Goal: Task Accomplishment & Management: Manage account settings

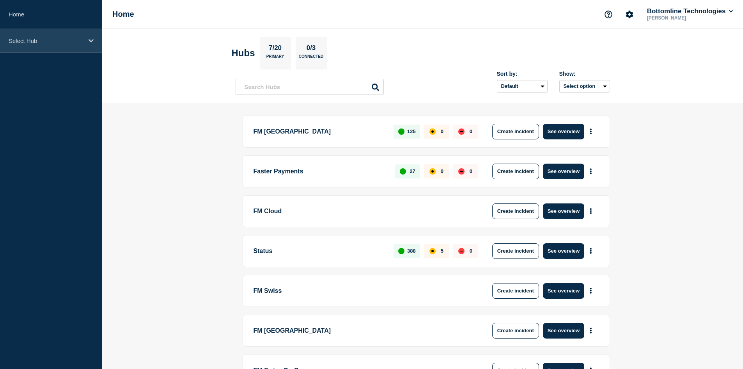
click at [62, 44] on p "Select Hub" at bounding box center [46, 40] width 75 height 7
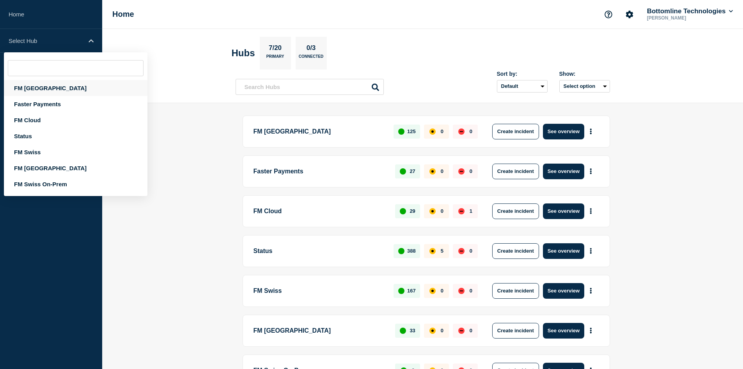
click at [52, 95] on div "FM [GEOGRAPHIC_DATA]" at bounding box center [76, 88] width 144 height 16
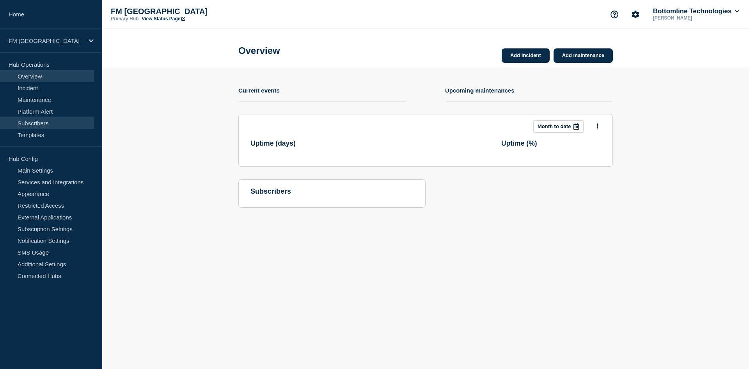
click at [39, 120] on link "Subscribers" at bounding box center [47, 123] width 94 height 12
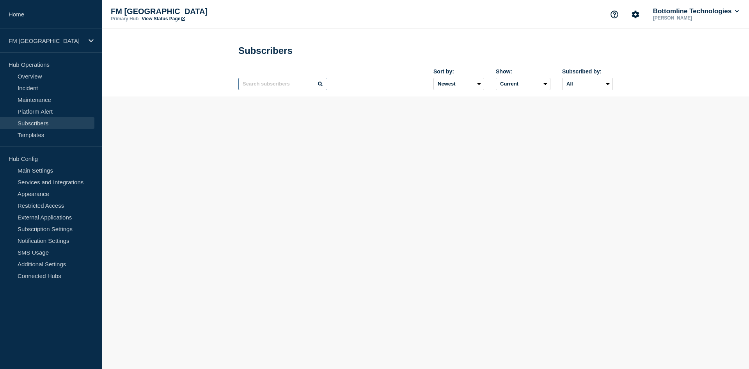
click at [265, 86] on input "text" at bounding box center [282, 84] width 89 height 12
paste input "[EMAIL_ADDRESS][DOMAIN_NAME]"
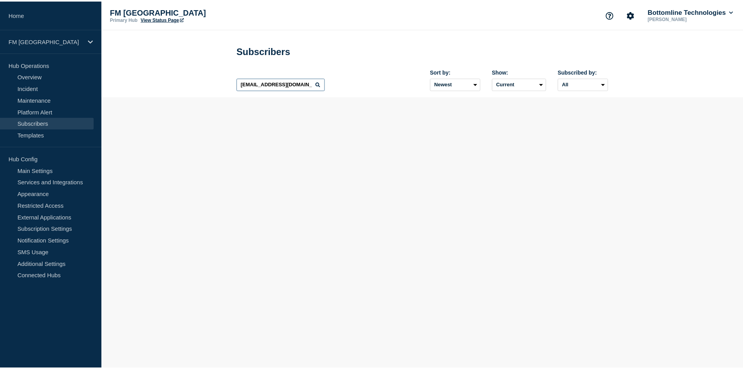
scroll to position [0, 7]
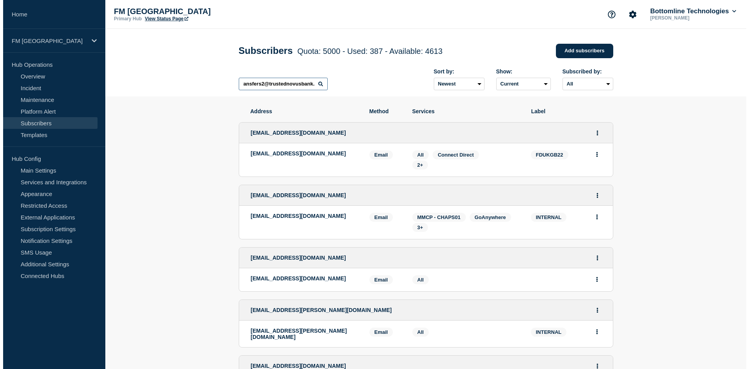
scroll to position [0, 3]
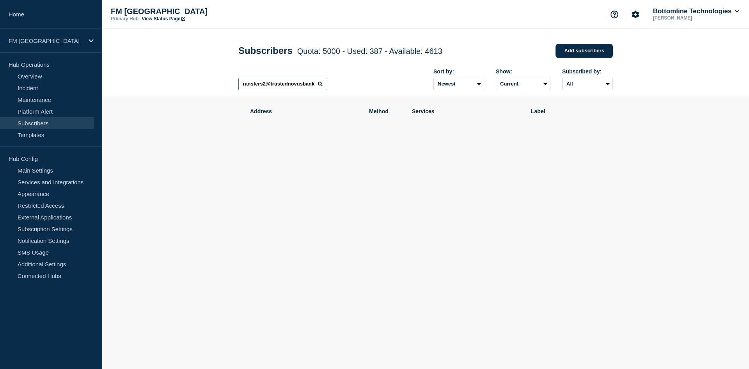
scroll to position [0, 2]
drag, startPoint x: 271, startPoint y: 86, endPoint x: 217, endPoint y: 87, distance: 53.8
click at [217, 87] on header "Subscribers Quota: 5000 - Used: 387 - Available: 4613 Quota Used Available 5000…" at bounding box center [425, 62] width 647 height 67
drag, startPoint x: 290, startPoint y: 85, endPoint x: 238, endPoint y: 87, distance: 52.3
click at [238, 87] on div "Subscribers Quota: 5000 - Used: 387 - Available: 4613 Quota Used Available 5000…" at bounding box center [426, 62] width 392 height 67
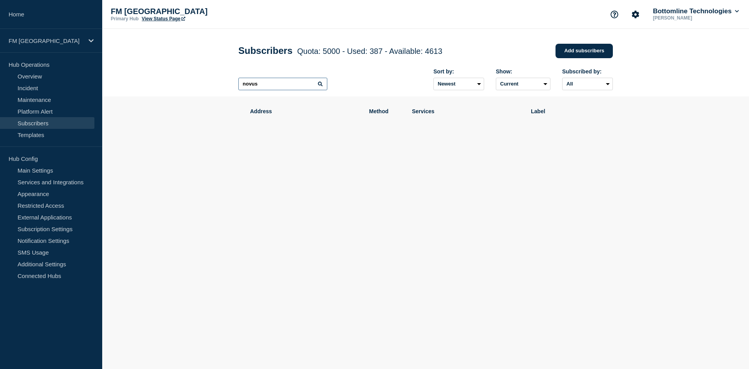
type input "novus"
click at [574, 50] on link "Add subscribers" at bounding box center [584, 51] width 57 height 14
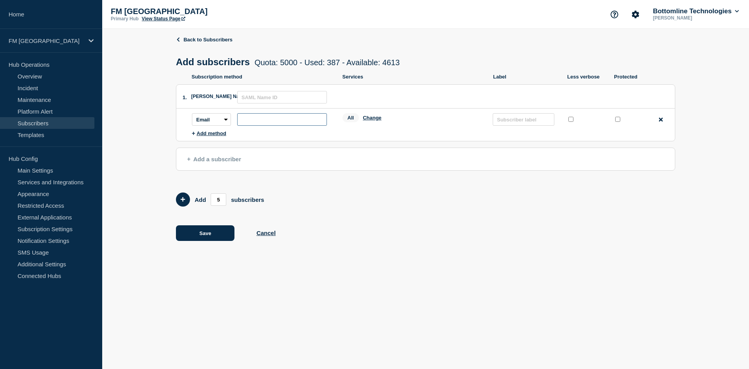
click at [273, 120] on input "subscription-address" at bounding box center [282, 119] width 90 height 12
paste input "[EMAIL_ADDRESS][DOMAIN_NAME]"
type input "[EMAIL_ADDRESS][DOMAIN_NAME]"
click at [620, 122] on input "protected checkbox" at bounding box center [617, 119] width 5 height 5
checkbox input "true"
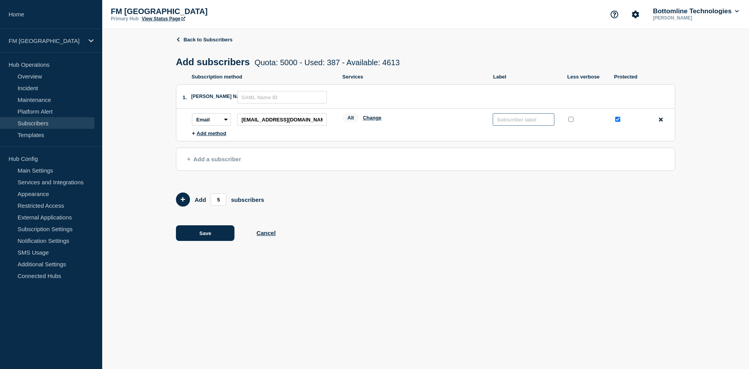
click at [524, 120] on input "text" at bounding box center [524, 119] width 62 height 12
paste input "TNOVGIGI"
type input "TNOVGIGI"
click at [380, 121] on button "Change" at bounding box center [372, 118] width 19 height 6
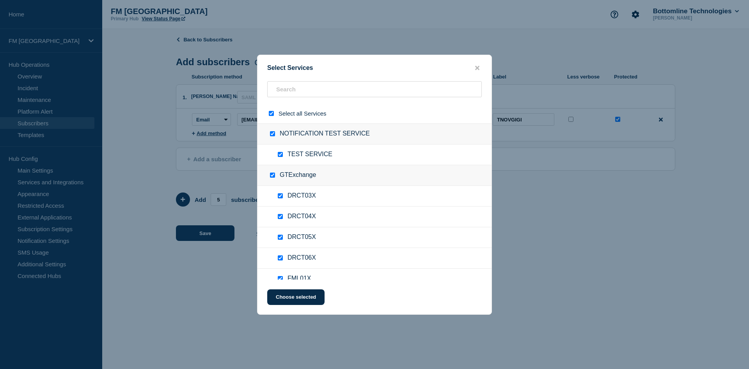
click at [271, 114] on input "select all checkbox" at bounding box center [271, 113] width 5 height 5
checkbox input "false"
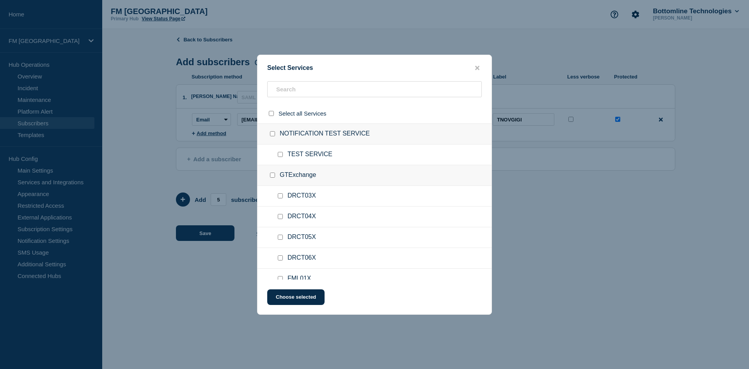
checkbox input "false"
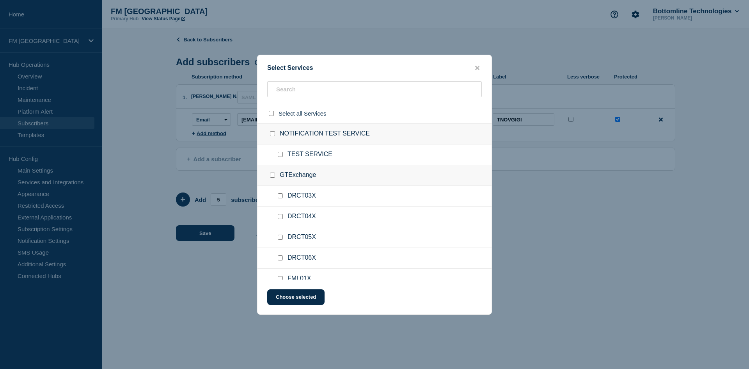
checkbox input "false"
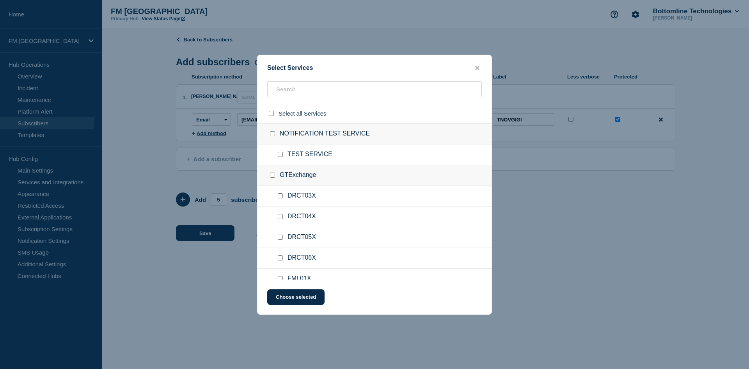
checkbox input "false"
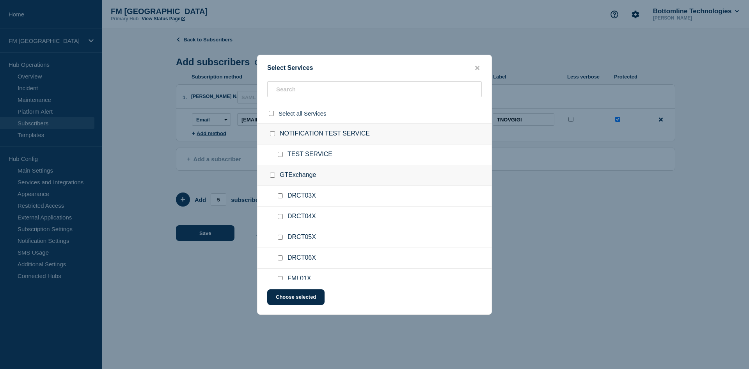
checkbox input "false"
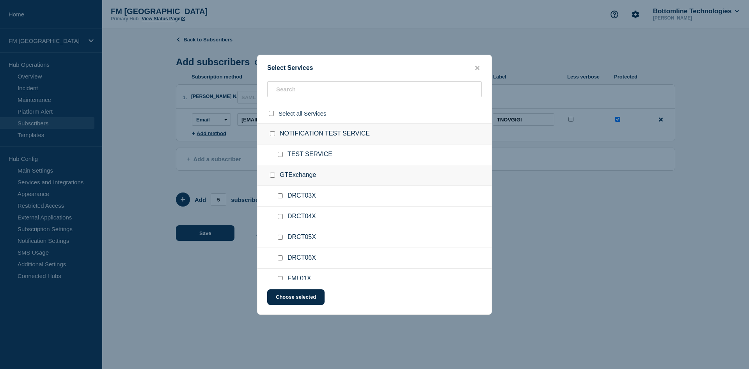
checkbox input "false"
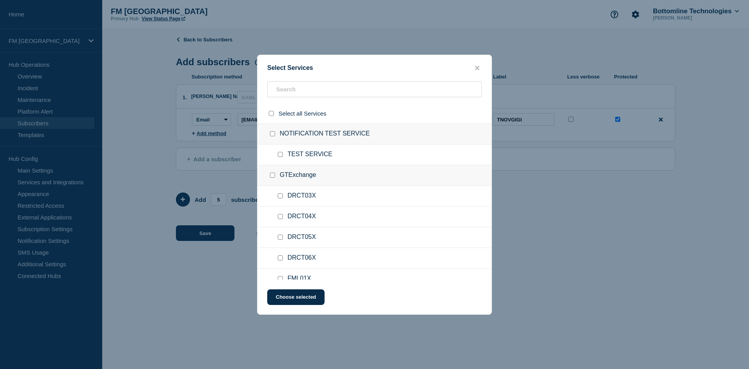
checkbox input "false"
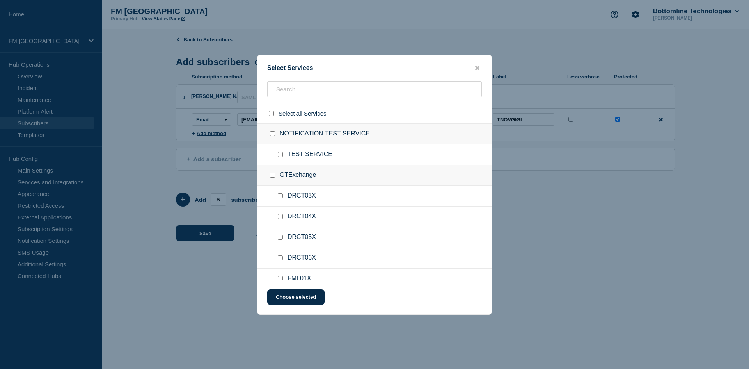
checkbox input "false"
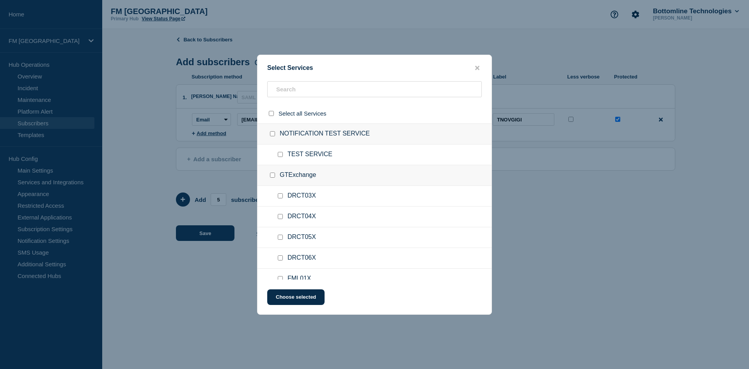
checkbox input "false"
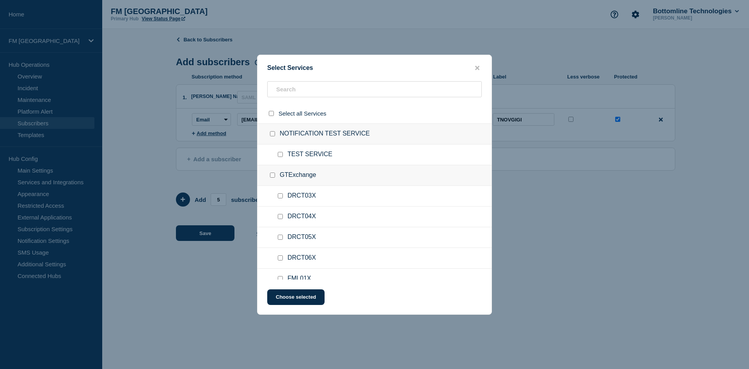
checkbox input "false"
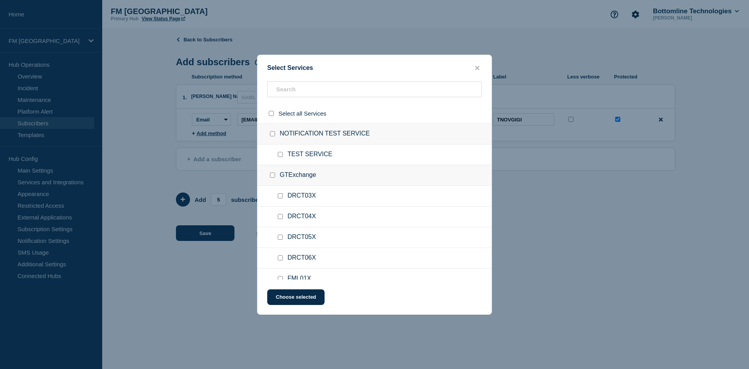
checkbox input "false"
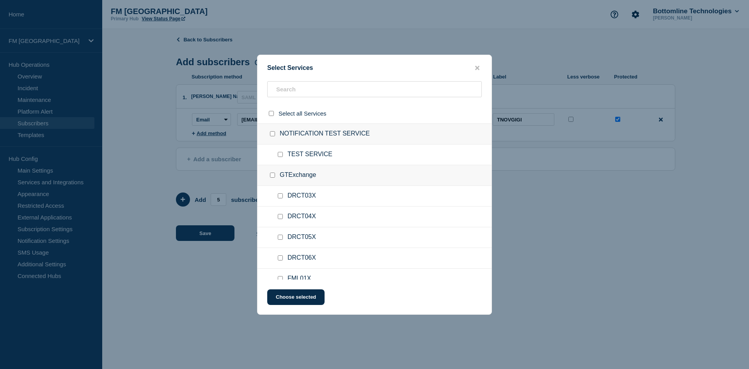
checkbox input "false"
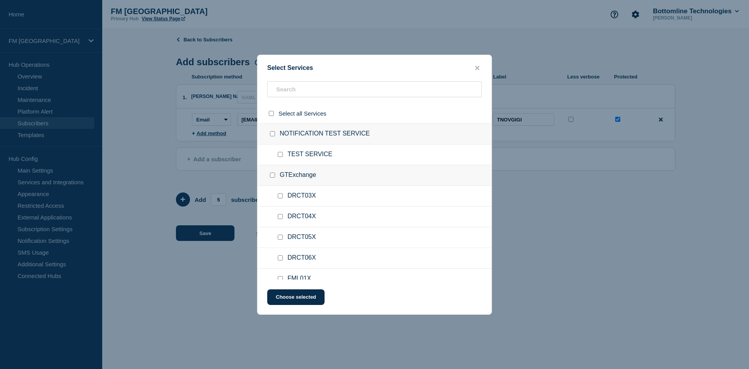
checkbox input "false"
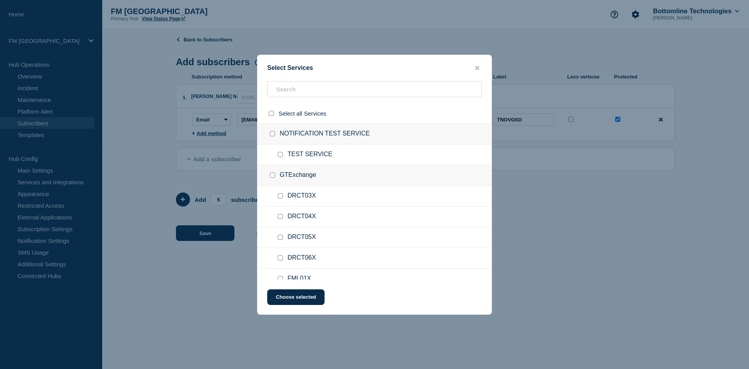
checkbox input "false"
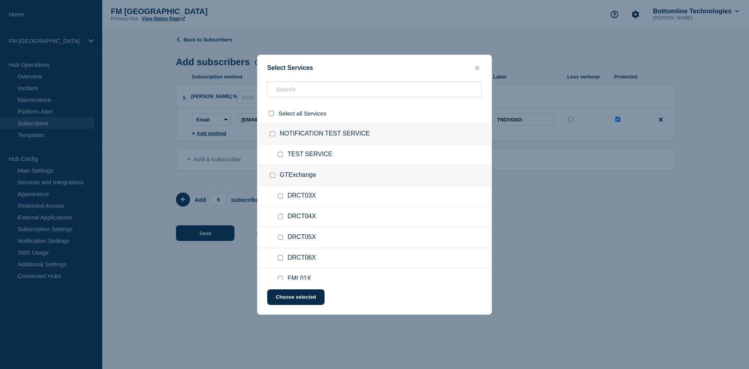
checkbox input "false"
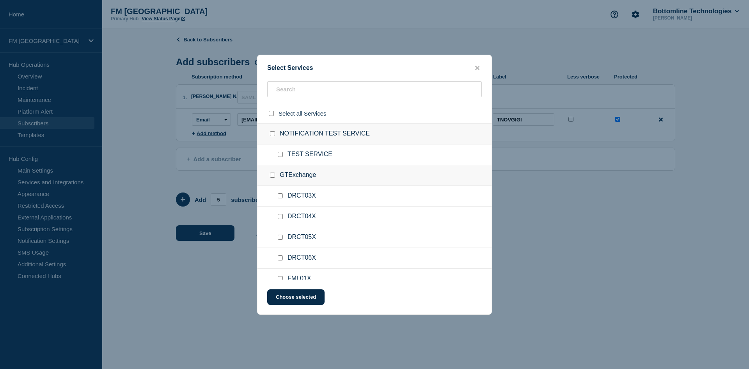
checkbox input "false"
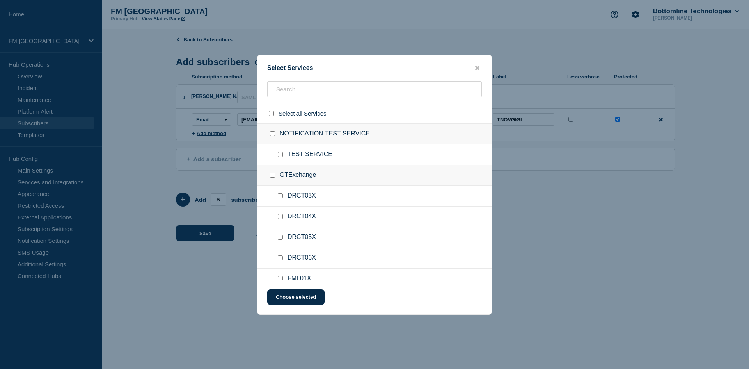
checkbox input "false"
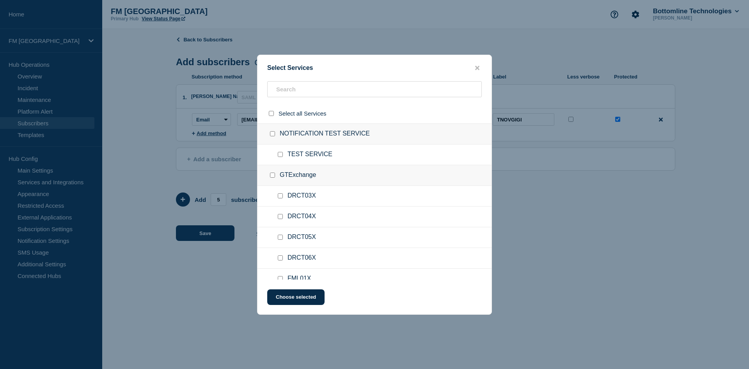
checkbox input "false"
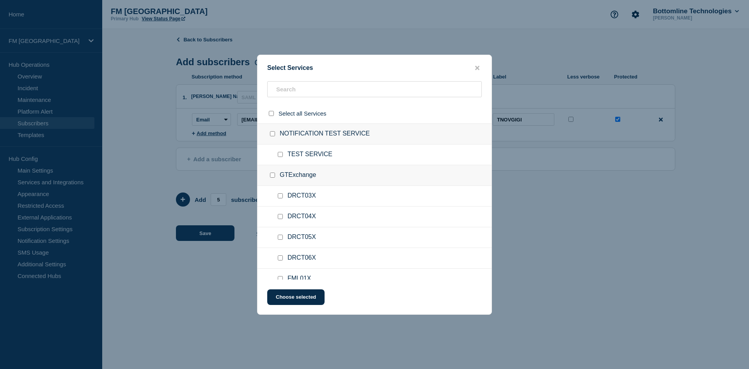
checkbox input "false"
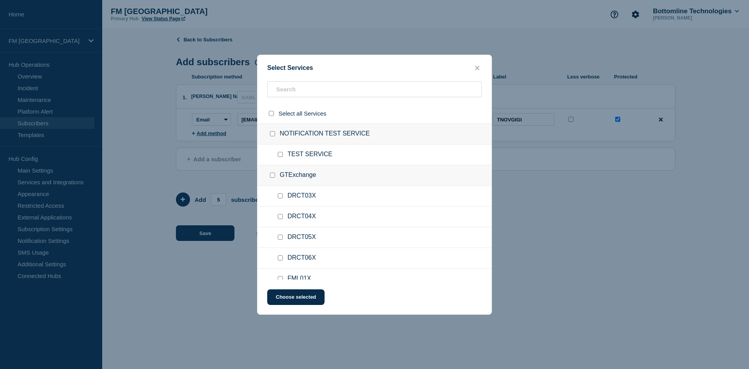
checkbox input "false"
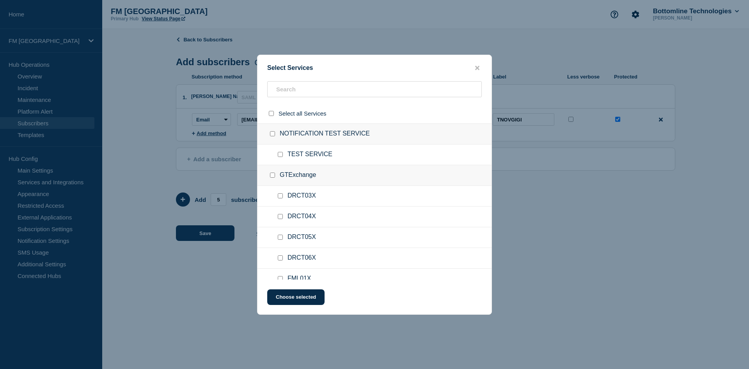
checkbox input "false"
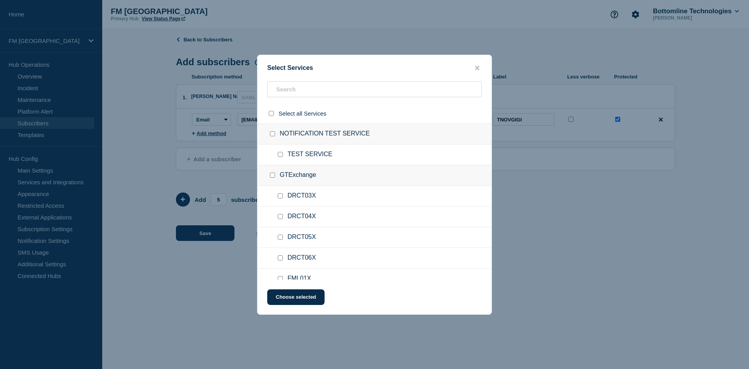
checkbox input "false"
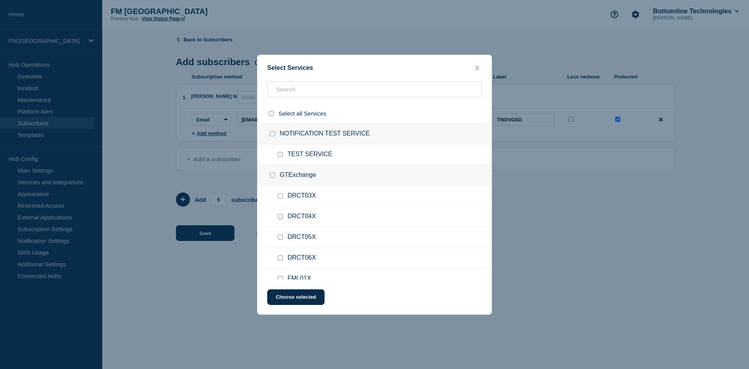
checkbox input "false"
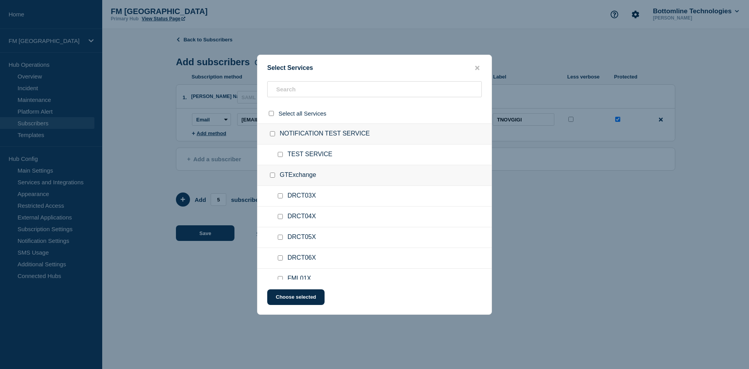
checkbox input "false"
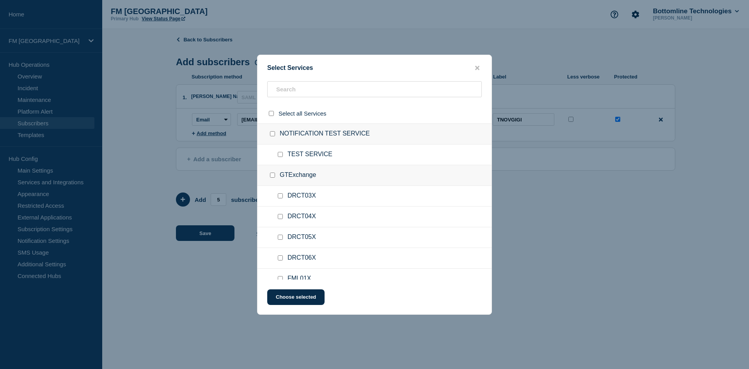
checkbox input "false"
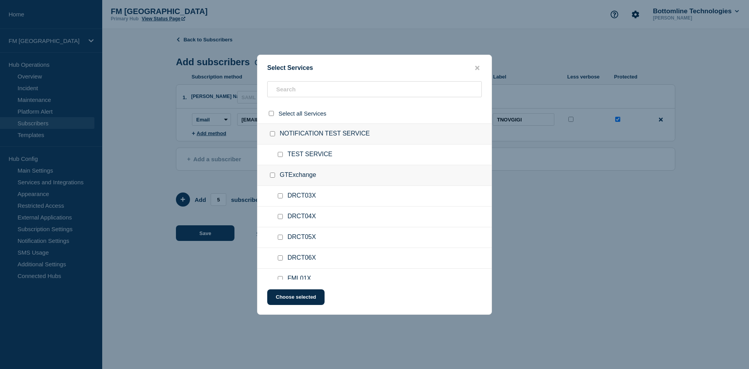
checkbox input "false"
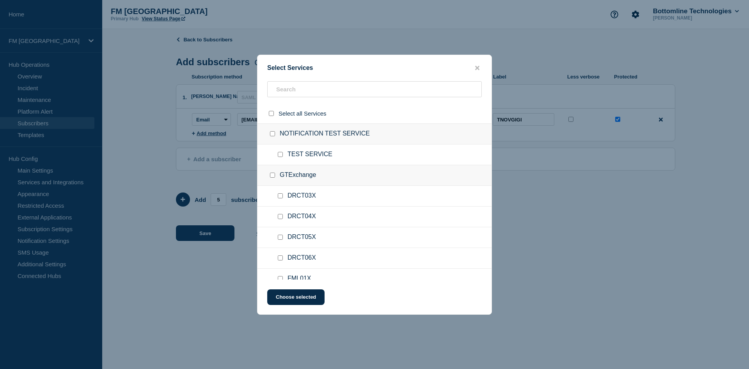
checkbox input "false"
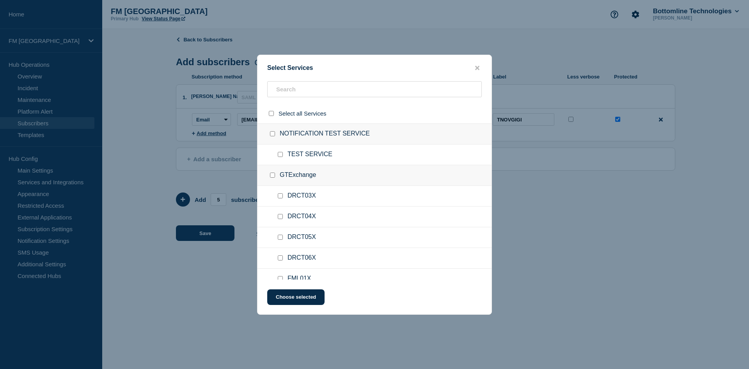
checkbox input "false"
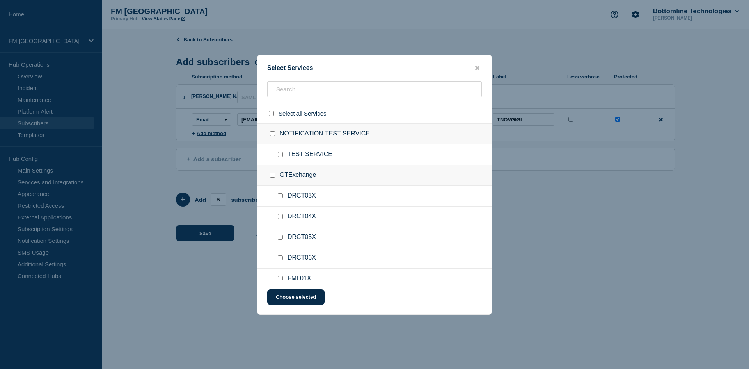
checkbox input "false"
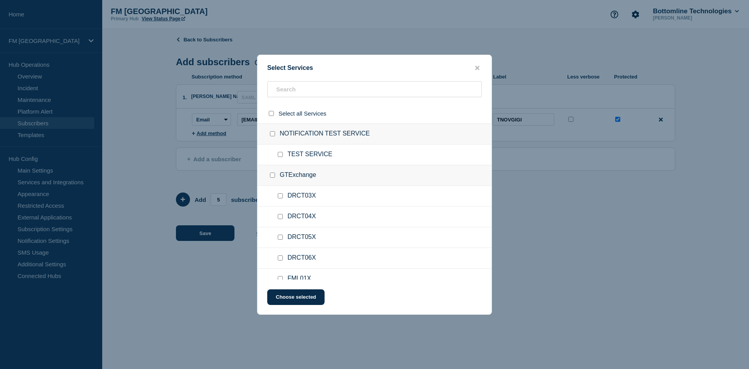
checkbox input "false"
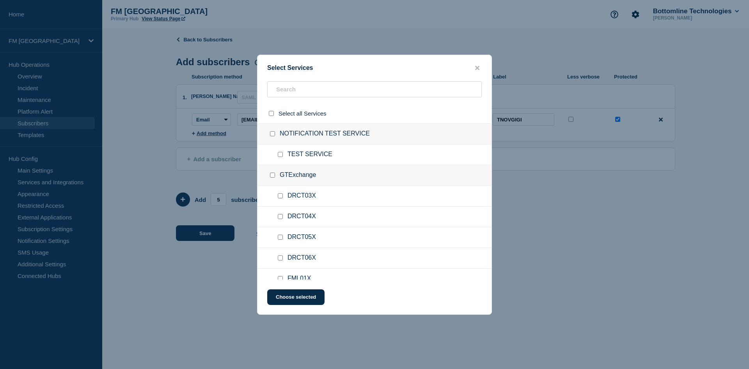
checkbox input "false"
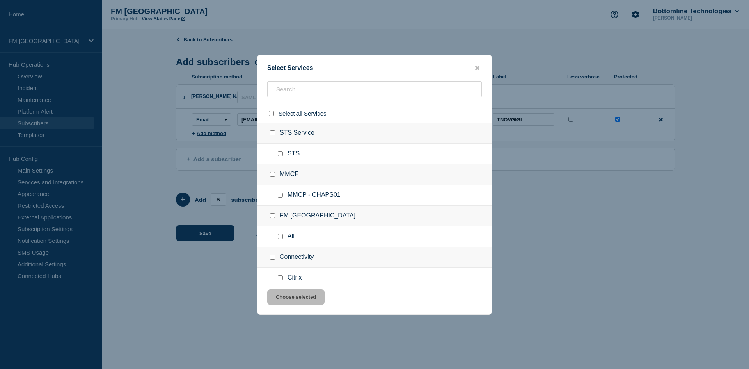
scroll to position [273, 0]
click at [279, 233] on input "All checkbox" at bounding box center [280, 232] width 5 height 5
checkbox input "true"
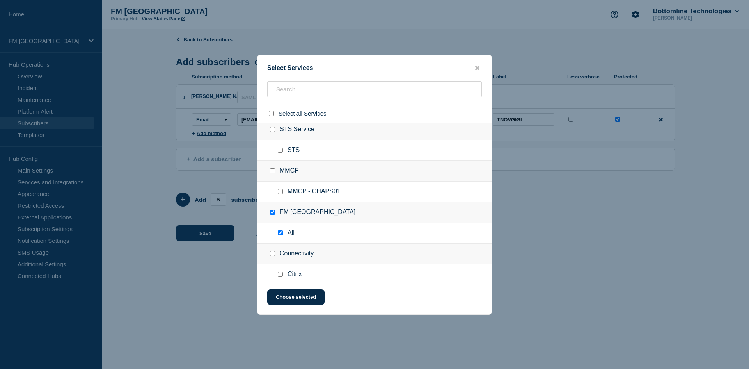
click at [281, 275] on input "Citrix checkbox" at bounding box center [280, 274] width 5 height 5
checkbox input "true"
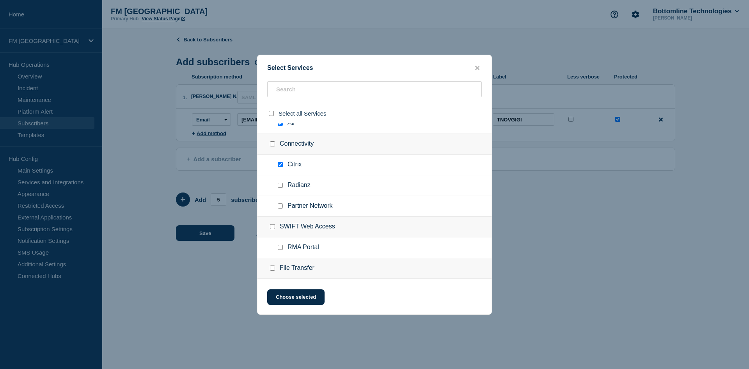
scroll to position [390, 0]
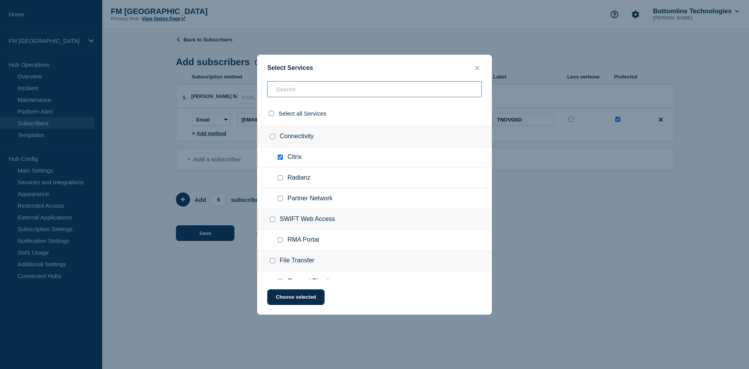
click at [294, 94] on input "text" at bounding box center [374, 89] width 215 height 16
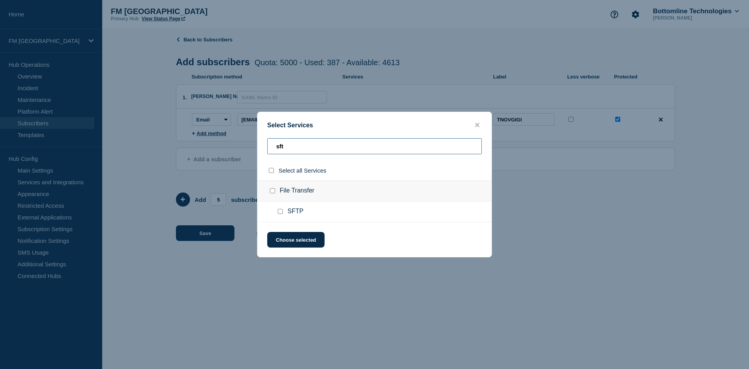
type input "sft"
click at [280, 212] on input "SFTP checkbox" at bounding box center [280, 211] width 5 height 5
checkbox input "true"
drag, startPoint x: 295, startPoint y: 148, endPoint x: 265, endPoint y: 146, distance: 30.5
click at [265, 147] on div "sft" at bounding box center [375, 149] width 234 height 22
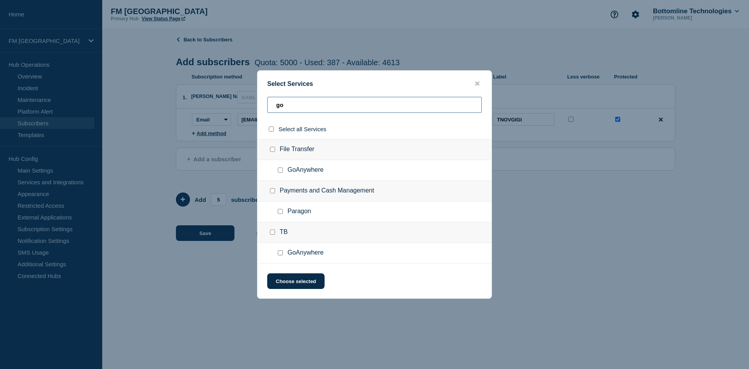
type input "go"
drag, startPoint x: 278, startPoint y: 170, endPoint x: 282, endPoint y: 173, distance: 5.0
click at [279, 170] on input "GoAnywhere checkbox" at bounding box center [280, 169] width 5 height 5
checkbox input "true"
drag, startPoint x: 307, startPoint y: 108, endPoint x: 249, endPoint y: 107, distance: 57.7
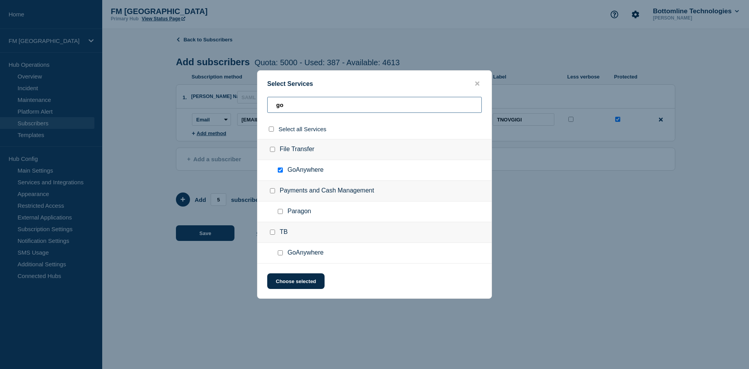
click at [249, 107] on div "Select Services go Select all Services File Transfer GoAnywhere Payments and Ca…" at bounding box center [374, 184] width 749 height 369
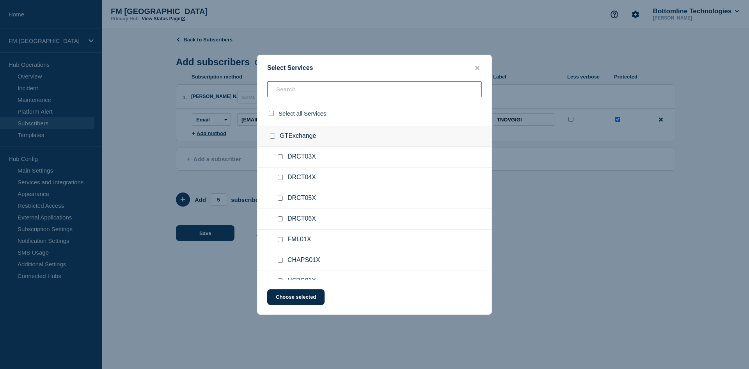
scroll to position [78, 0]
click at [281, 242] on input "HSBC01X checkbox" at bounding box center [280, 241] width 5 height 5
checkbox input "true"
click at [282, 220] on input "HSBC01F checkbox" at bounding box center [280, 219] width 5 height 5
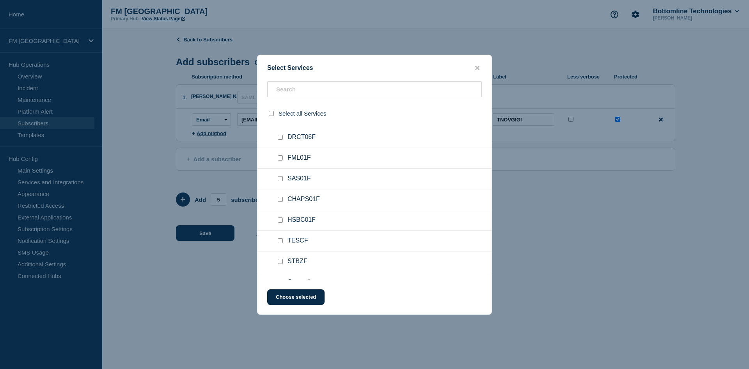
checkbox input "true"
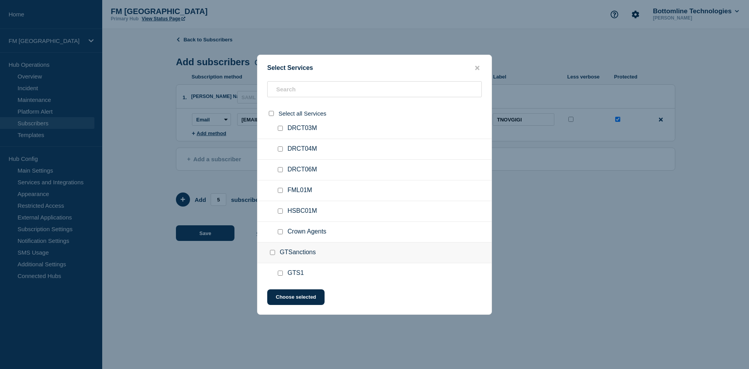
drag, startPoint x: 281, startPoint y: 212, endPoint x: 288, endPoint y: 218, distance: 8.9
click at [281, 212] on input "HSBC01M checkbox" at bounding box center [280, 210] width 5 height 5
checkbox input "true"
click at [334, 89] on input "text" at bounding box center [374, 89] width 215 height 16
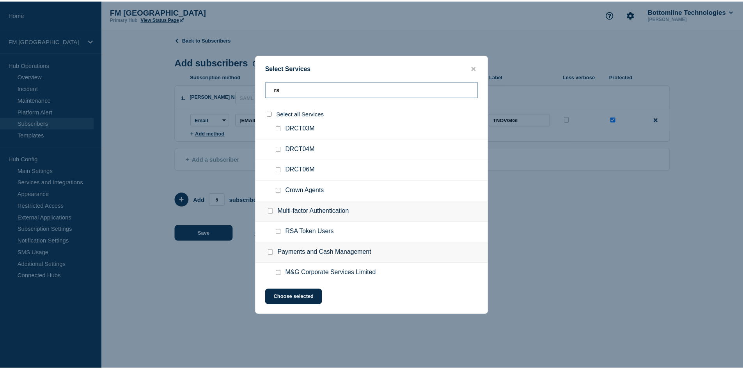
scroll to position [0, 0]
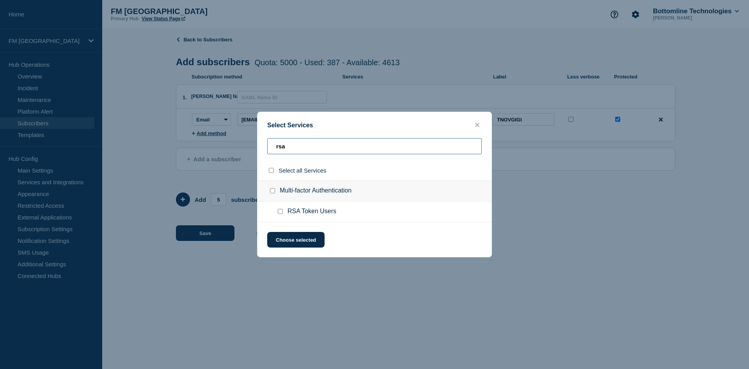
type input "rsa"
click at [281, 212] on input "RSA Token Users checkbox" at bounding box center [280, 211] width 5 height 5
checkbox input "true"
drag, startPoint x: 307, startPoint y: 149, endPoint x: 227, endPoint y: 150, distance: 79.6
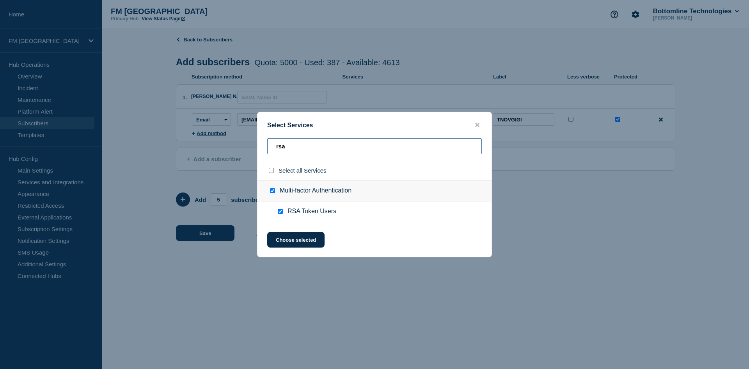
click at [227, 150] on div "Select Services rsa Select all Services Multi-factor Authentication RSA Token U…" at bounding box center [374, 184] width 749 height 369
type input "basi"
click at [281, 213] on input "Basic Tracker checkbox" at bounding box center [280, 211] width 5 height 5
checkbox input "true"
click at [311, 236] on button "Choose selected" at bounding box center [295, 240] width 57 height 16
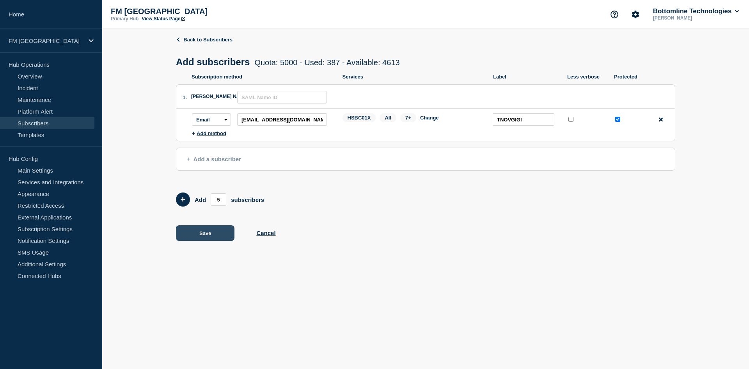
click at [215, 236] on button "Save" at bounding box center [205, 233] width 59 height 16
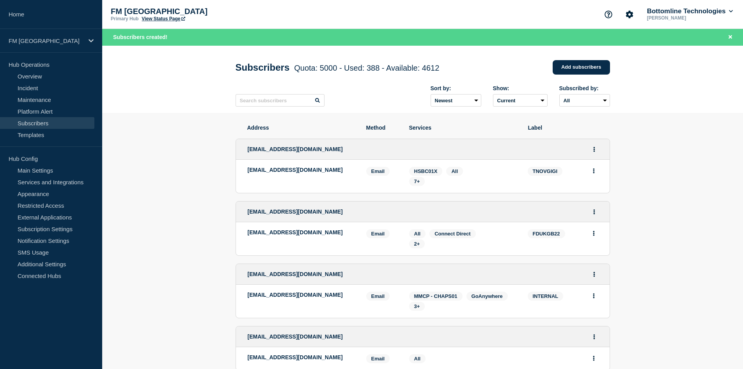
drag, startPoint x: 336, startPoint y: 171, endPoint x: 238, endPoint y: 171, distance: 98.7
click at [238, 171] on li "transfers2@trustednovusbank.gi Email Email: transfers2@trustednovusbank.gi TNOV…" at bounding box center [423, 176] width 374 height 33
copy p "transfers2@trustednovusbank.gi"
click at [271, 103] on input "text" at bounding box center [280, 100] width 89 height 12
paste input "transfers2@trustednovusbank.gi"
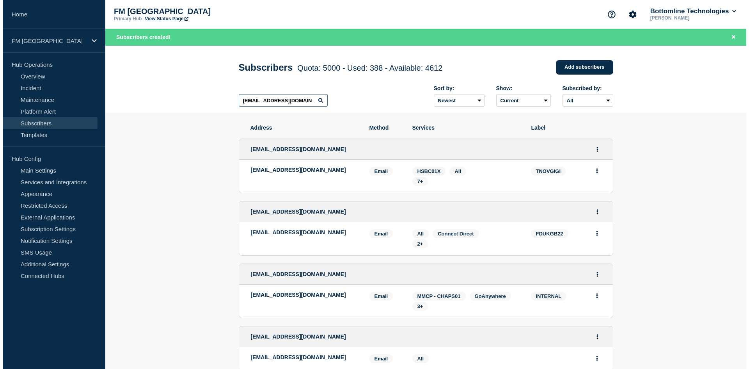
scroll to position [0, 7]
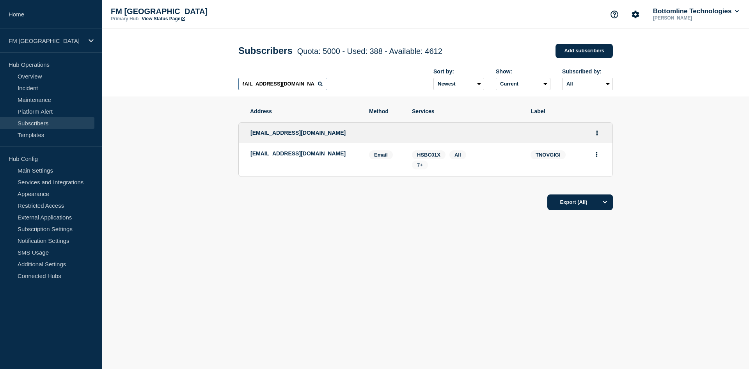
type input "transfers2@trustednovusbank.gi"
click at [422, 168] on span "7+" at bounding box center [420, 165] width 6 height 6
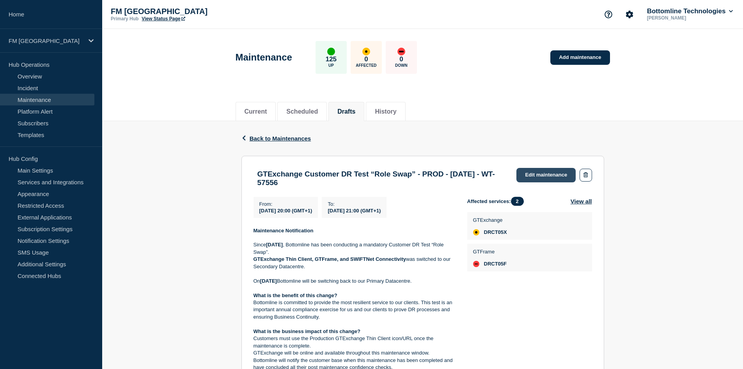
click at [554, 174] on link "Edit maintenance" at bounding box center [546, 175] width 59 height 14
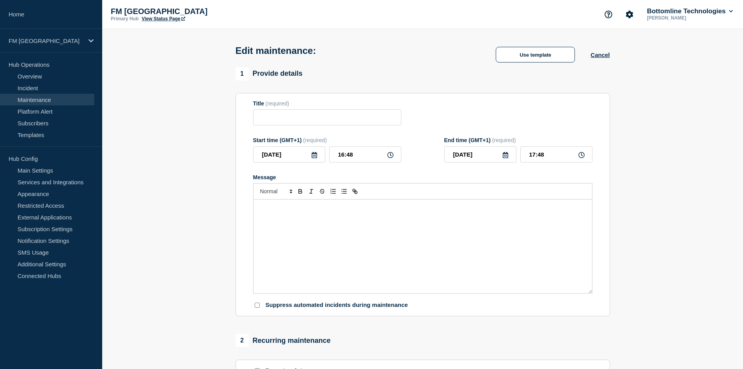
type input "GTExchange Customer DR Test “Role Swap” - PROD - 27/SEP/2025 - WT-57556"
type input "2025-09-27"
type input "20:00"
type input "2025-09-27"
type input "21:00"
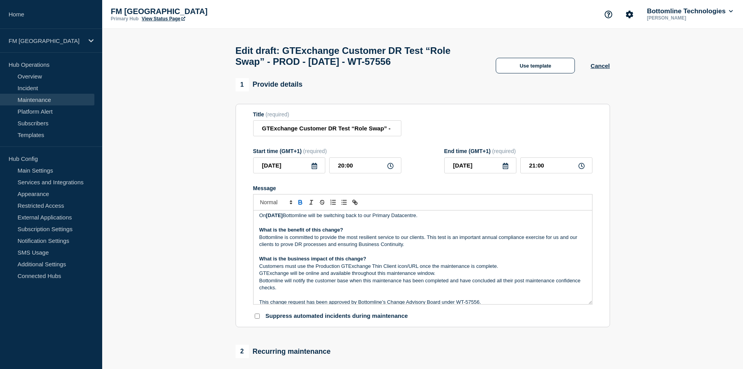
scroll to position [78, 0]
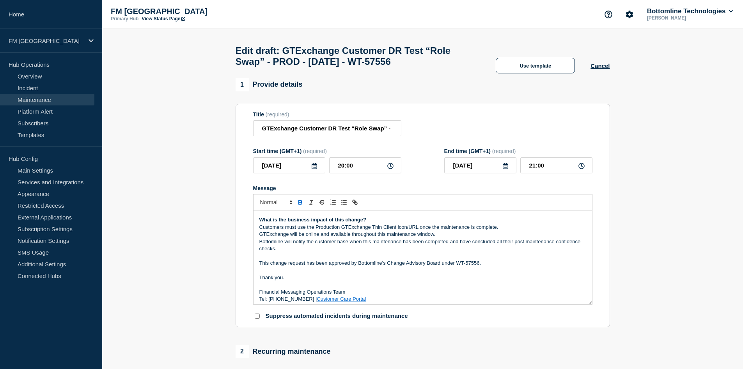
click at [456, 236] on p "GTExchange will be online and available throughout this maintenance window." at bounding box center [422, 234] width 327 height 7
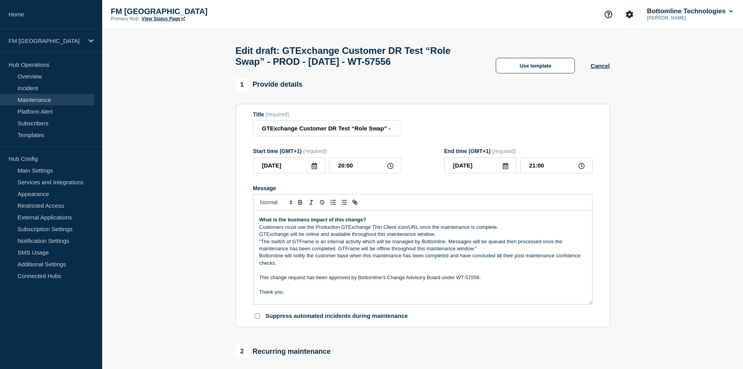
click at [262, 245] on p ""The switch of GTFrame is an internal activity which will be managed by Bottoml…" at bounding box center [422, 245] width 327 height 14
click at [478, 251] on p "The switch of GTFrame is an internal activity which will be managed by Bottomli…" at bounding box center [422, 245] width 327 height 14
click at [261, 231] on p "Customers must use the Production GTExchange Thin Client icon/URL once the main…" at bounding box center [422, 227] width 327 height 7
click at [344, 204] on line "Toggle bulleted list" at bounding box center [345, 204] width 4 height 0
click at [259, 237] on p "GTExchange will be online and available throughout this maintenance window." at bounding box center [422, 234] width 327 height 7
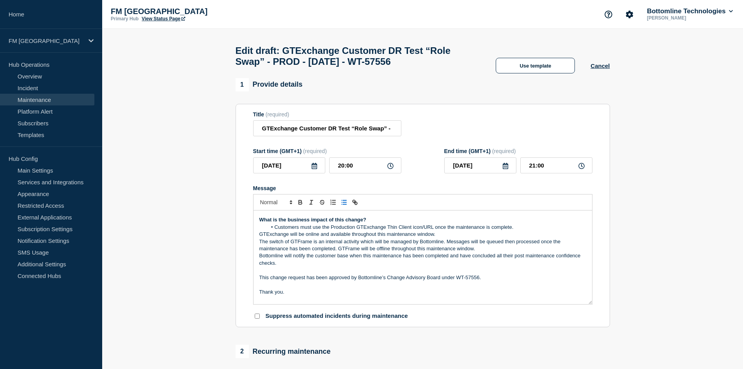
click at [341, 206] on icon "Toggle bulleted list" at bounding box center [344, 202] width 7 height 7
click at [259, 245] on div "Maintenance Notification Since Saturday 20th September , Bottomline has been co…" at bounding box center [423, 257] width 339 height 94
click at [344, 206] on icon "Toggle bulleted list" at bounding box center [344, 202] width 7 height 7
click at [258, 258] on div "Maintenance Notification Since Saturday 20th September , Bottomline has been co…" at bounding box center [423, 257] width 339 height 94
click at [519, 258] on p "Bottomline will notify the customer base when this maintenance has been complet…" at bounding box center [422, 259] width 327 height 14
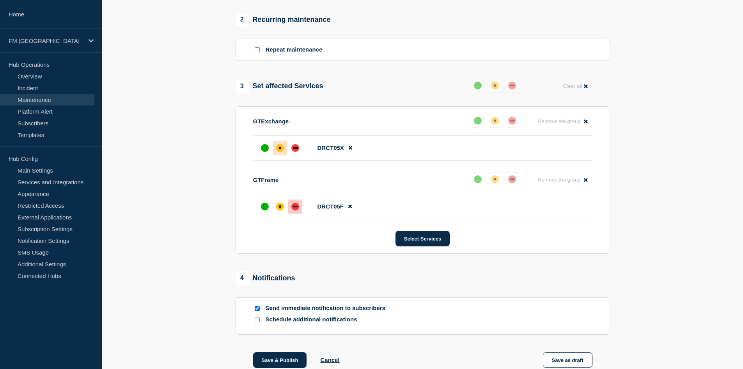
scroll to position [351, 0]
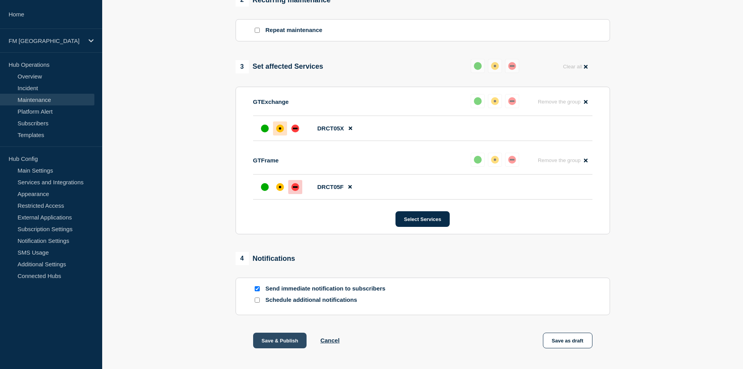
click at [286, 344] on button "Save & Publish" at bounding box center [280, 340] width 54 height 16
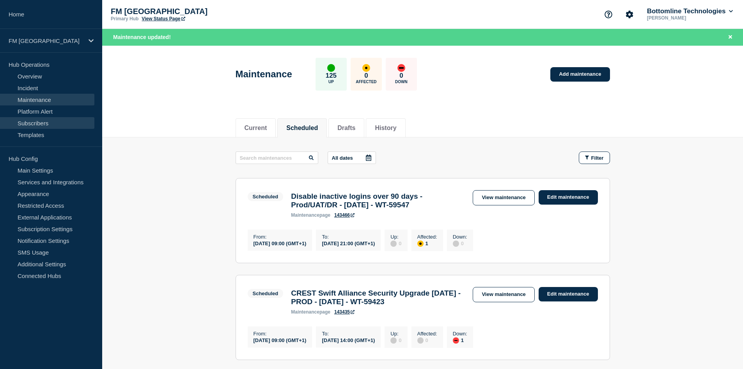
click at [47, 121] on link "Subscribers" at bounding box center [47, 123] width 94 height 12
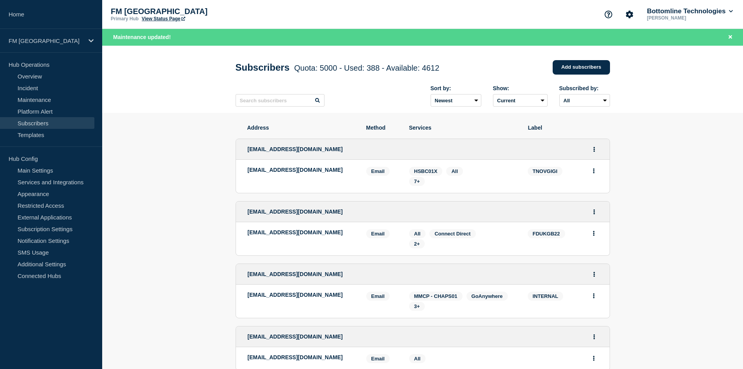
click at [48, 123] on link "Subscribers" at bounding box center [47, 123] width 94 height 12
click at [266, 97] on input "text" at bounding box center [280, 100] width 89 height 12
paste input "[EMAIL_ADDRESS][DOMAIN_NAME]"
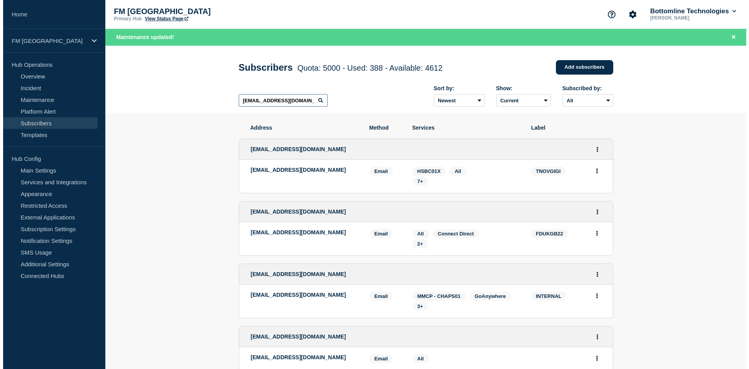
scroll to position [0, 33]
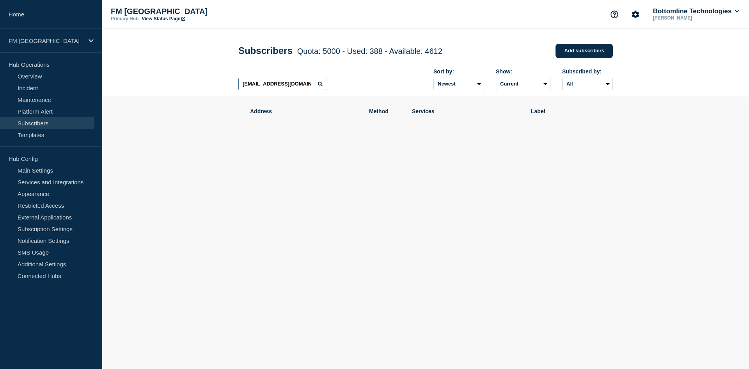
drag, startPoint x: 269, startPoint y: 82, endPoint x: 206, endPoint y: 88, distance: 62.7
click at [206, 88] on header "Subscribers Quota: 5000 - Used: 388 - Available: 4612 Quota Used Available 5000…" at bounding box center [425, 62] width 647 height 67
click at [243, 85] on input "[EMAIL_ADDRESS][DOMAIN_NAME]" at bounding box center [282, 84] width 89 height 12
drag, startPoint x: 268, startPoint y: 84, endPoint x: 343, endPoint y: 84, distance: 75.3
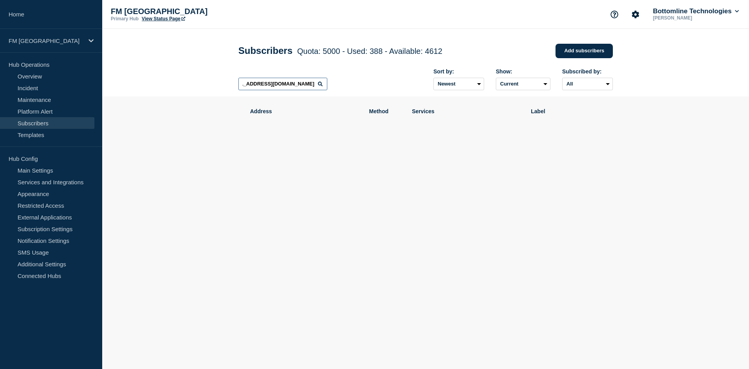
click at [343, 84] on div "bottomlinenotifications@swisslife-am.com Sort by: Newest Oldest Show: Current D…" at bounding box center [425, 79] width 375 height 34
click at [298, 178] on div "Address Method Services Label" at bounding box center [425, 147] width 375 height 103
click at [310, 86] on input "[EMAIL_ADDRESS][DOMAIN_NAME]" at bounding box center [282, 84] width 89 height 12
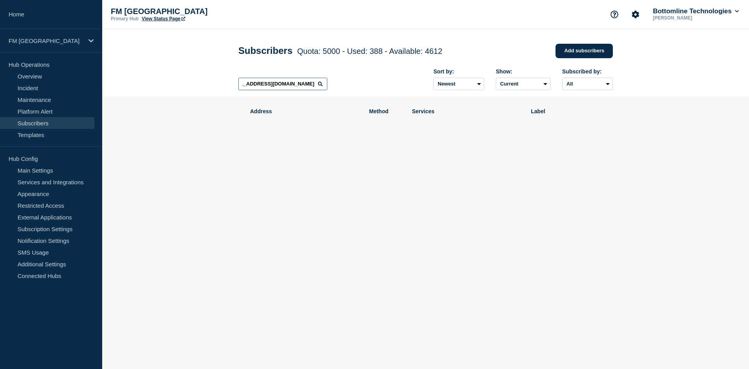
drag, startPoint x: 314, startPoint y: 85, endPoint x: 320, endPoint y: 85, distance: 6.3
click at [320, 85] on div "[EMAIL_ADDRESS][DOMAIN_NAME]" at bounding box center [282, 84] width 89 height 12
click at [317, 85] on input "[EMAIL_ADDRESS][DOMAIN_NAME]" at bounding box center [282, 84] width 89 height 12
drag, startPoint x: 315, startPoint y: 85, endPoint x: 294, endPoint y: 86, distance: 21.5
click at [294, 86] on input "[EMAIL_ADDRESS][DOMAIN_NAME]" at bounding box center [282, 84] width 89 height 12
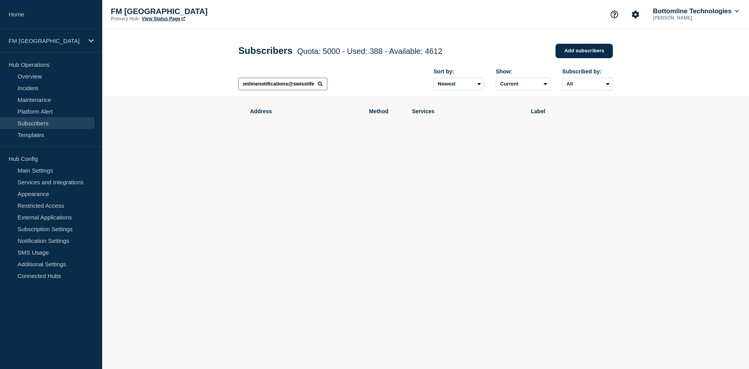
scroll to position [0, 11]
drag, startPoint x: 294, startPoint y: 86, endPoint x: 188, endPoint y: 82, distance: 105.8
click at [188, 82] on header "Subscribers Quota: 5000 - Used: 388 - Available: 4612 Quota Used Available 5000…" at bounding box center [425, 62] width 647 height 67
type input "swisslife"
click at [46, 41] on p "FM London" at bounding box center [46, 40] width 75 height 7
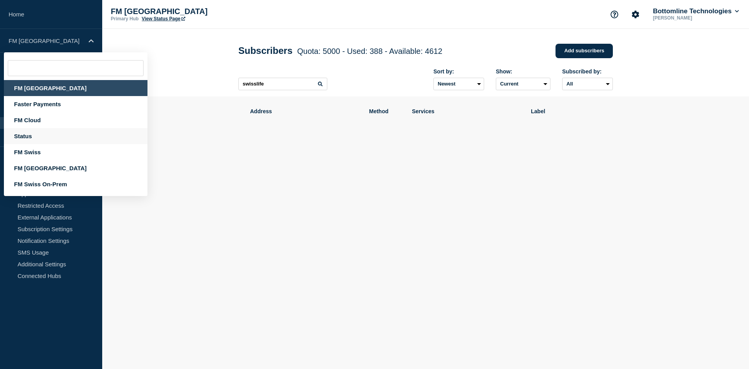
click at [42, 135] on div "Status" at bounding box center [76, 136] width 144 height 16
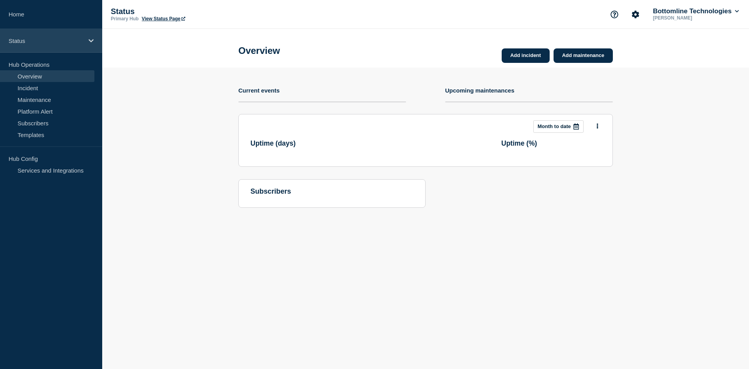
click at [57, 44] on div "Status" at bounding box center [51, 41] width 102 height 24
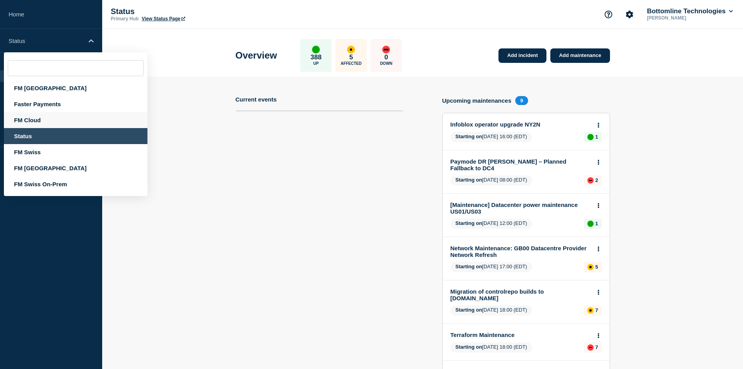
click at [39, 119] on div "FM Cloud" at bounding box center [76, 120] width 144 height 16
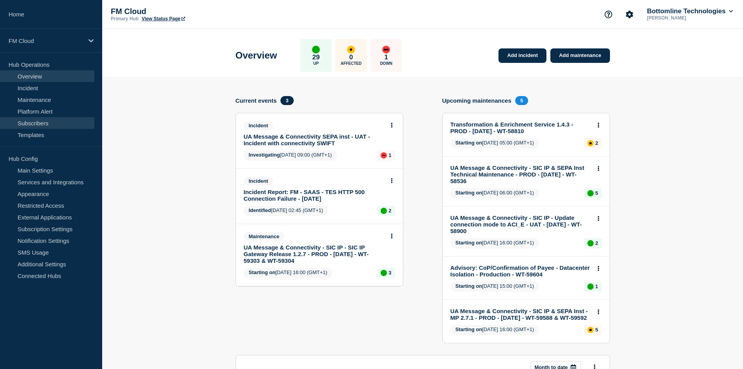
click at [44, 124] on link "Subscribers" at bounding box center [47, 123] width 94 height 12
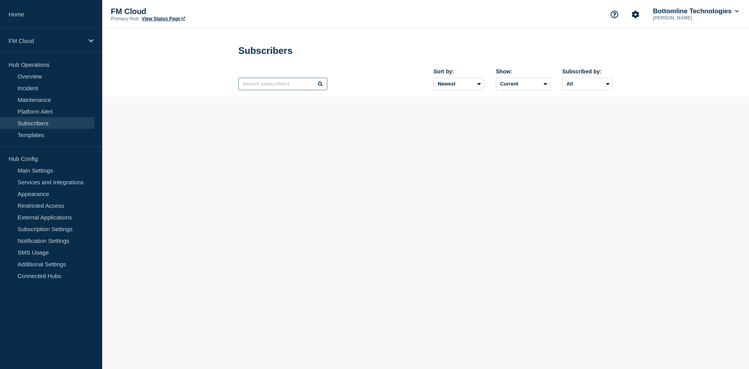
click at [265, 86] on input "text" at bounding box center [282, 84] width 89 height 12
paste input "[EMAIL_ADDRESS][DOMAIN_NAME]"
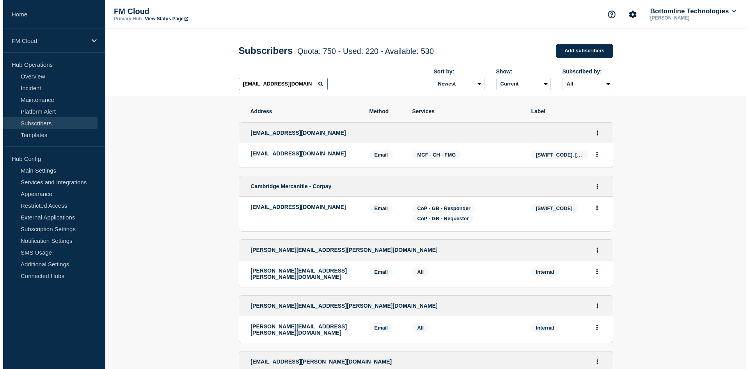
scroll to position [0, 32]
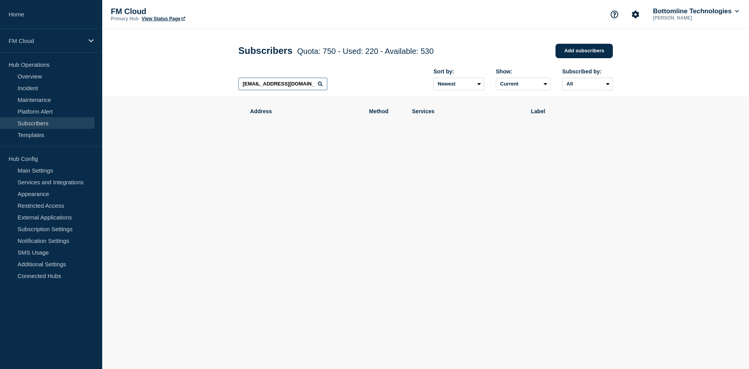
drag, startPoint x: 278, startPoint y: 82, endPoint x: 208, endPoint y: 85, distance: 69.9
click at [208, 85] on header "Subscribers Quota: 750 - Used: 220 - Available: 530 Quota Used Available 750 22…" at bounding box center [425, 62] width 647 height 67
click at [243, 83] on input "[EMAIL_ADDRESS][DOMAIN_NAME]" at bounding box center [282, 84] width 89 height 12
drag, startPoint x: 304, startPoint y: 85, endPoint x: 201, endPoint y: 93, distance: 102.9
click at [201, 93] on header "Subscribers Quota: 750 - Used: 220 - Available: 530 Quota Used Available 750 22…" at bounding box center [425, 62] width 647 height 67
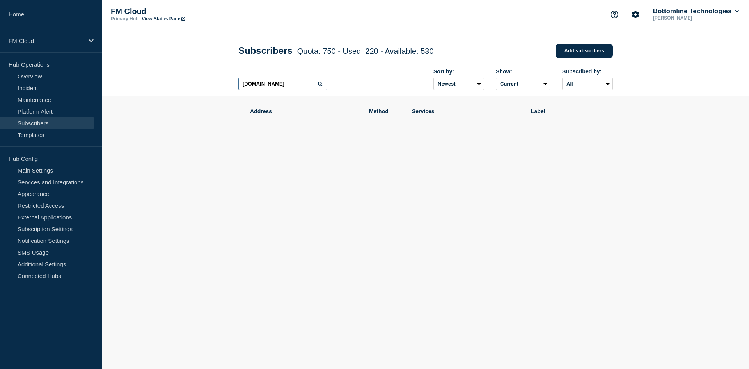
drag, startPoint x: 301, startPoint y: 87, endPoint x: 264, endPoint y: 87, distance: 37.1
click at [264, 87] on input "swisslife-am.com" at bounding box center [282, 84] width 89 height 12
type input "swisslife"
click at [52, 38] on p "FM Cloud" at bounding box center [46, 40] width 75 height 7
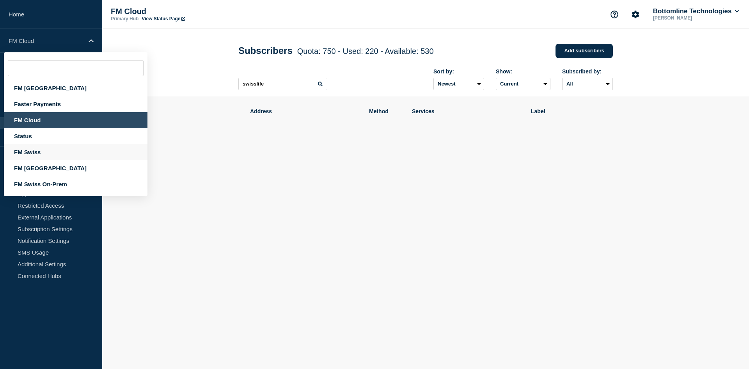
click at [37, 153] on div "FM Swiss" at bounding box center [76, 152] width 144 height 16
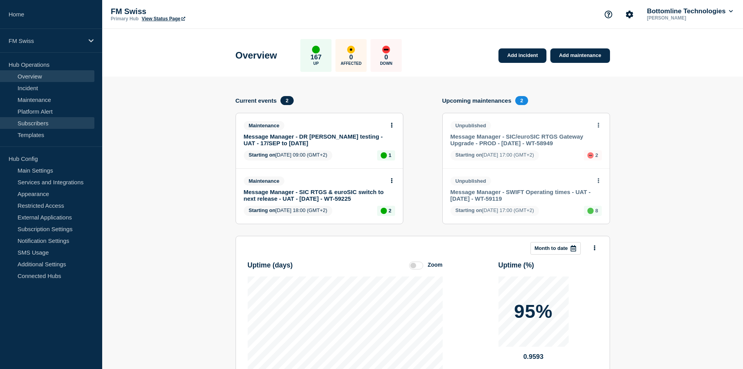
click at [50, 122] on link "Subscribers" at bounding box center [47, 123] width 94 height 12
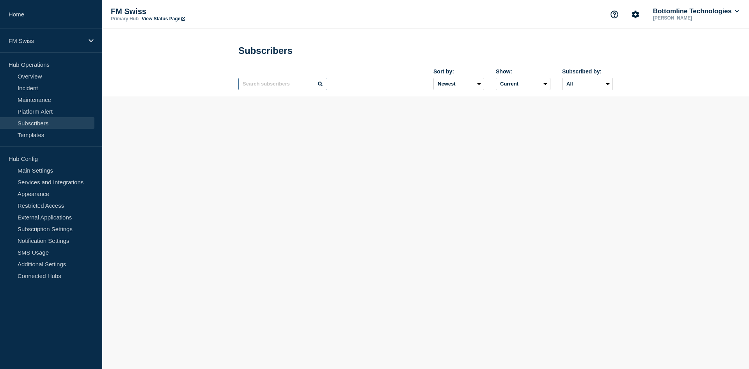
click at [272, 83] on input "text" at bounding box center [282, 84] width 89 height 12
paste input "[EMAIL_ADDRESS][DOMAIN_NAME]"
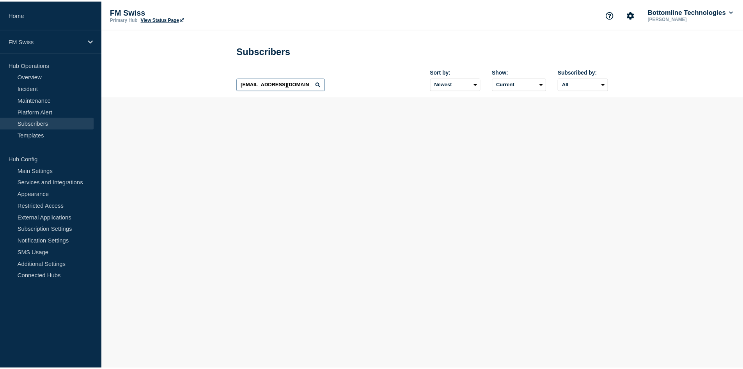
scroll to position [0, 32]
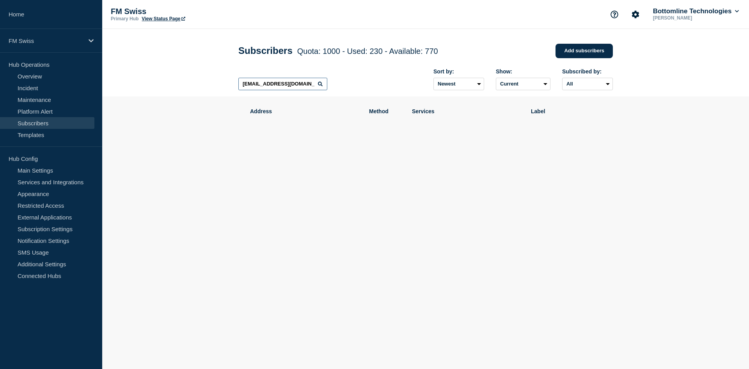
drag, startPoint x: 270, startPoint y: 85, endPoint x: 221, endPoint y: 84, distance: 48.4
click at [221, 84] on header "Subscribers Quota: 1000 - Used: 230 - Available: 770 Quota Used Available 1000 …" at bounding box center [425, 62] width 647 height 67
click at [250, 83] on input "[EMAIL_ADDRESS][DOMAIN_NAME]" at bounding box center [282, 84] width 89 height 12
click at [245, 86] on input "[EMAIL_ADDRESS][DOMAIN_NAME]" at bounding box center [282, 84] width 89 height 12
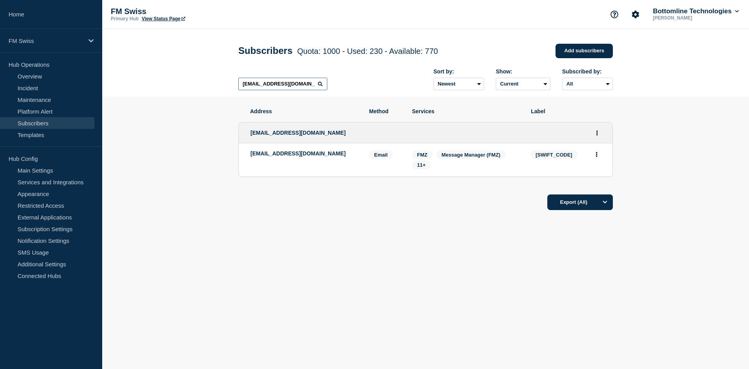
drag, startPoint x: 304, startPoint y: 86, endPoint x: 186, endPoint y: 88, distance: 117.8
click at [186, 88] on header "Subscribers Quota: 1000 - Used: 230 - Available: 770 Quota Used Available 1000 …" at bounding box center [425, 62] width 647 height 67
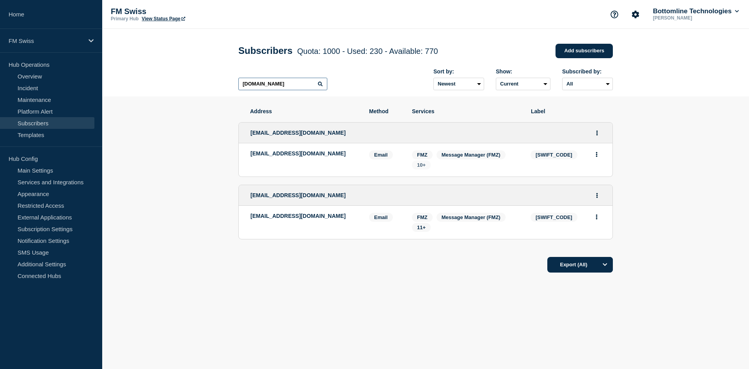
type input "swisslife-am.com"
click at [423, 167] on span "10+" at bounding box center [421, 165] width 9 height 6
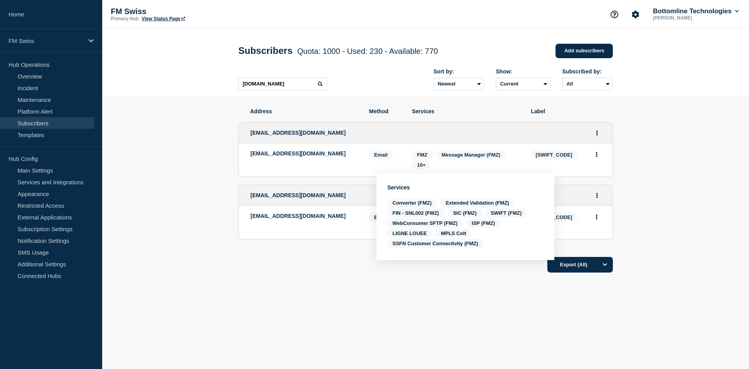
click at [408, 310] on div "Address Method Services Label bottomline-notifications@swisslife-am.com bottoml…" at bounding box center [425, 213] width 375 height 235
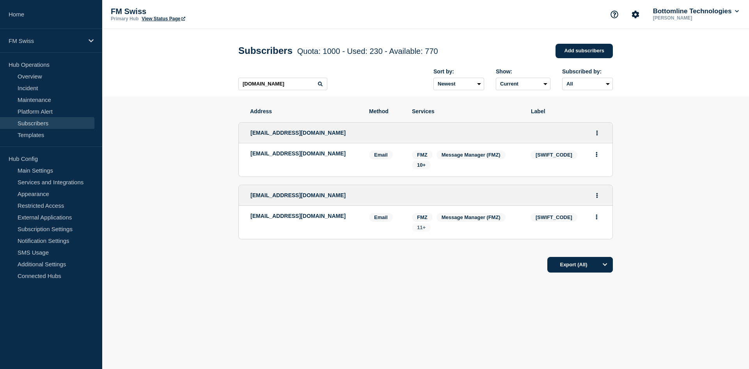
click at [421, 229] on span "11+" at bounding box center [421, 227] width 9 height 6
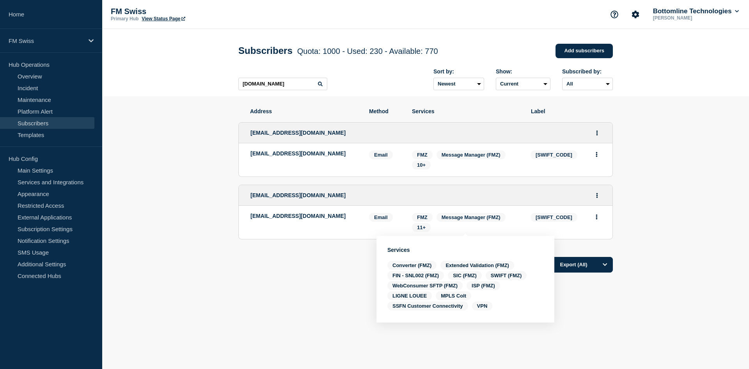
click at [304, 244] on ul "bottomline-notifications@swisslife-am.com bottomline-notifications@swisslife-am…" at bounding box center [425, 180] width 375 height 133
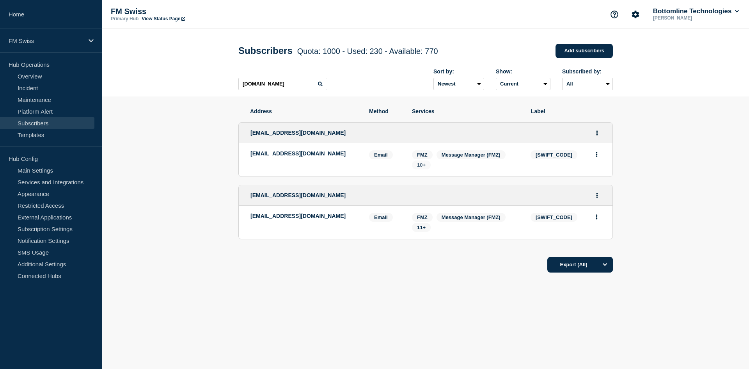
click at [421, 163] on span "10+" at bounding box center [421, 164] width 19 height 9
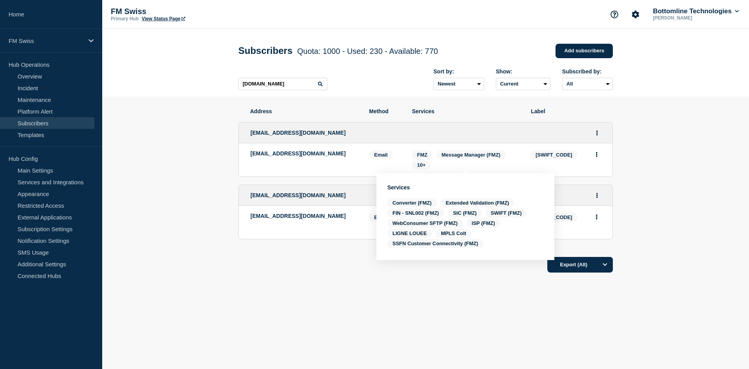
click at [315, 281] on div "Address Method Services Label bottomline-notifications@swisslife-am.com bottoml…" at bounding box center [425, 213] width 375 height 235
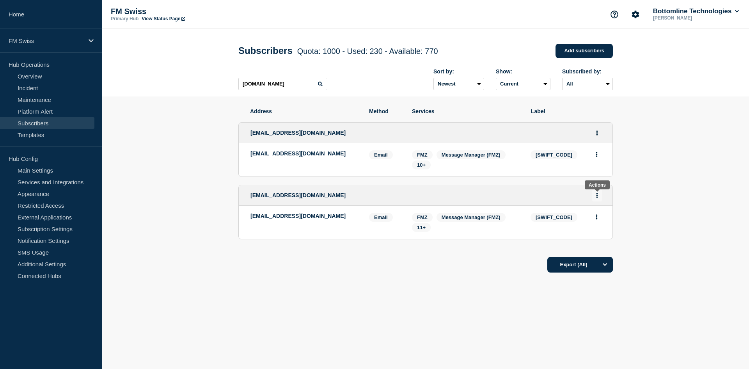
drag, startPoint x: 599, startPoint y: 196, endPoint x: 600, endPoint y: 201, distance: 5.2
click at [600, 201] on button "Actions" at bounding box center [597, 195] width 10 height 12
click at [425, 230] on span "11+" at bounding box center [421, 227] width 9 height 6
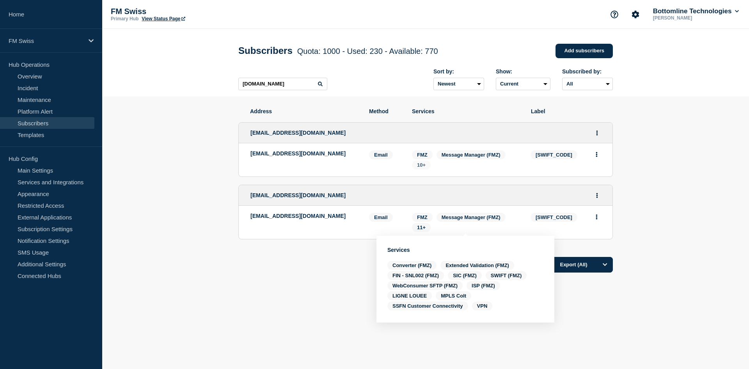
click at [423, 166] on span "10+" at bounding box center [421, 165] width 9 height 6
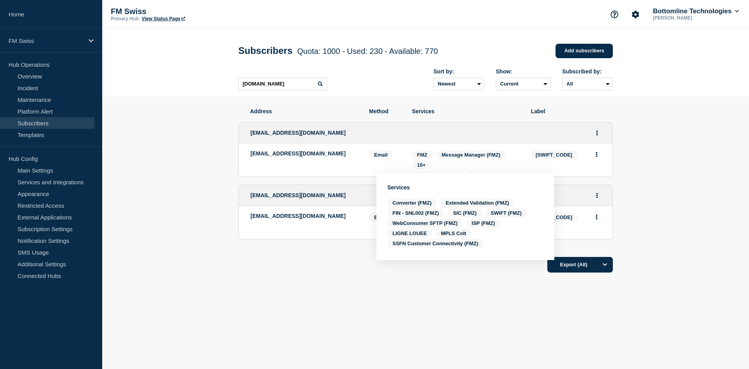
click at [352, 273] on div "Export (All)" at bounding box center [425, 262] width 375 height 22
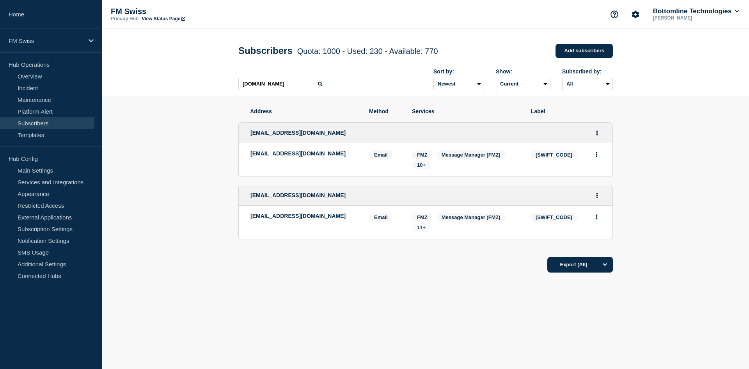
click at [418, 229] on span "11+" at bounding box center [421, 227] width 9 height 6
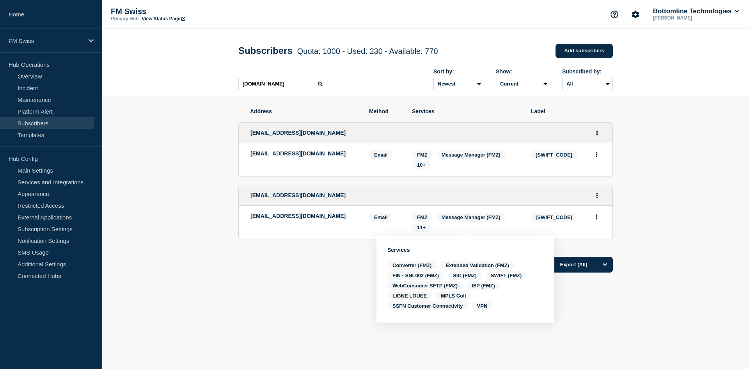
click at [336, 276] on div "Address Method Services Label bottomline-notifications@swisslife-am.com bottoml…" at bounding box center [425, 213] width 375 height 235
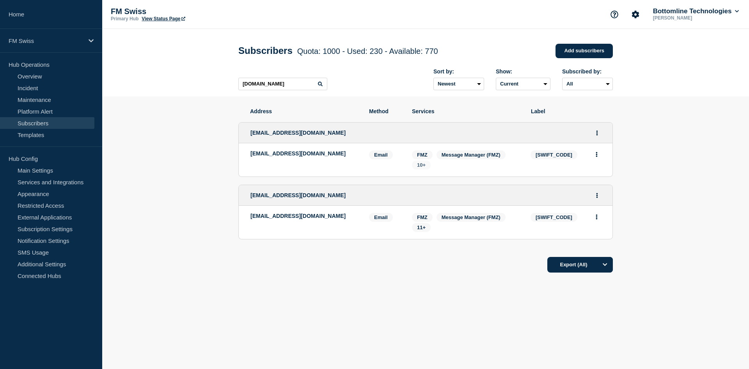
click at [420, 167] on span "10+" at bounding box center [421, 165] width 9 height 6
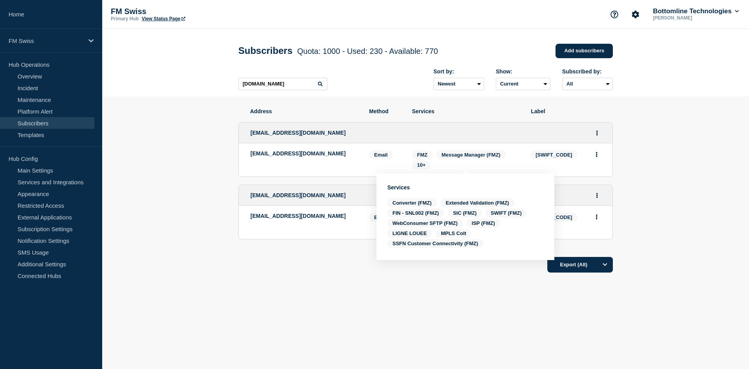
click at [367, 308] on div "Address Method Services Label bottomline-notifications@swisslife-am.com bottoml…" at bounding box center [425, 213] width 375 height 235
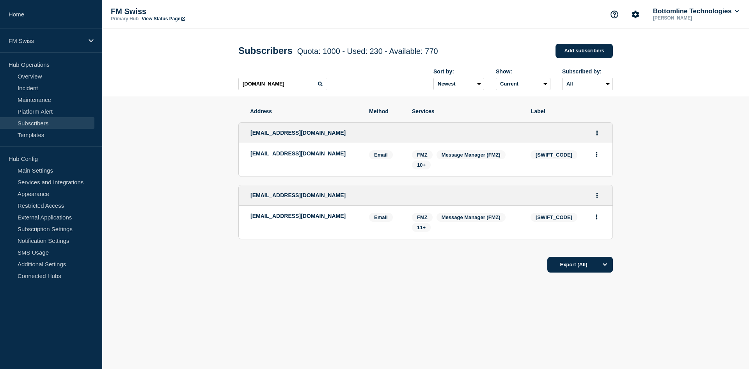
click at [419, 234] on li "bottomlinenotifications@swisslife-am.com Email Email: bottomlinenotifications@s…" at bounding box center [426, 222] width 374 height 33
click at [421, 230] on span "11+" at bounding box center [421, 227] width 9 height 6
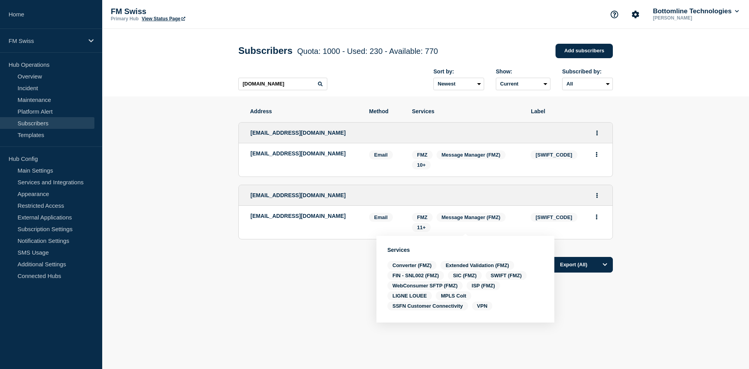
click at [334, 281] on div "Address Method Services Label bottomline-notifications@swisslife-am.com bottoml…" at bounding box center [425, 213] width 375 height 235
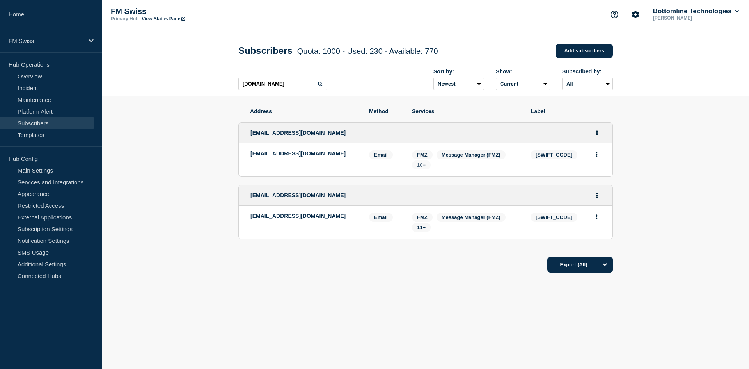
click at [420, 165] on span "10+" at bounding box center [421, 165] width 9 height 6
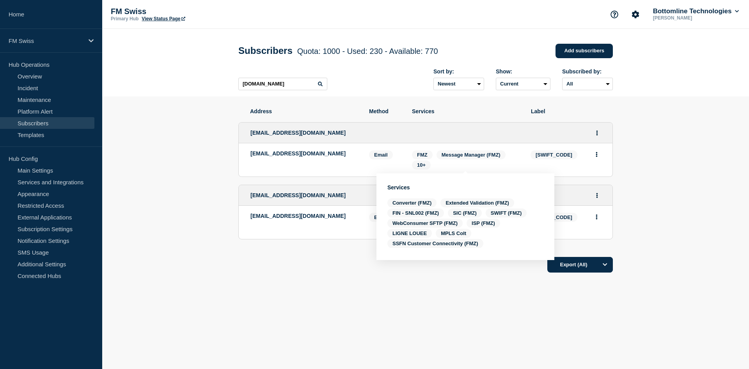
click at [346, 301] on div "Address Method Services Label bottomline-notifications@swisslife-am.com bottoml…" at bounding box center [425, 213] width 375 height 235
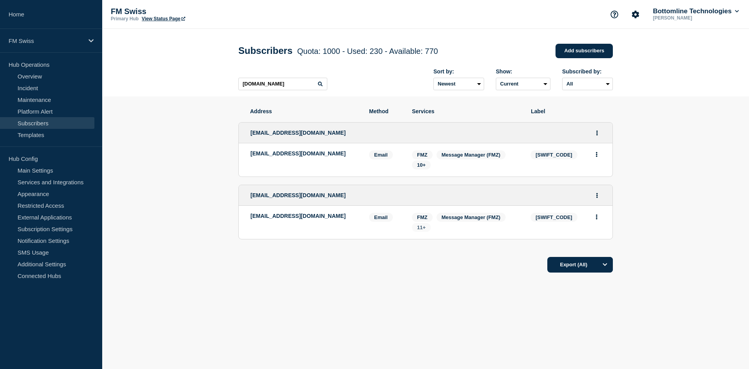
click at [418, 227] on span "11+" at bounding box center [421, 227] width 9 height 6
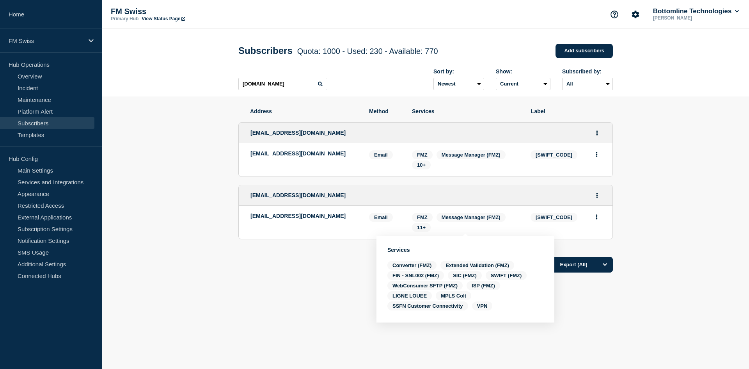
click at [328, 304] on div "Address Method Services Label bottomline-notifications@swisslife-am.com bottoml…" at bounding box center [425, 213] width 375 height 235
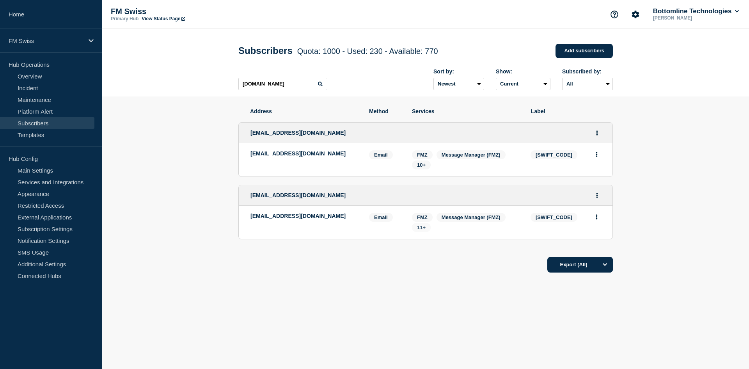
click at [425, 229] on span "11+" at bounding box center [421, 227] width 9 height 6
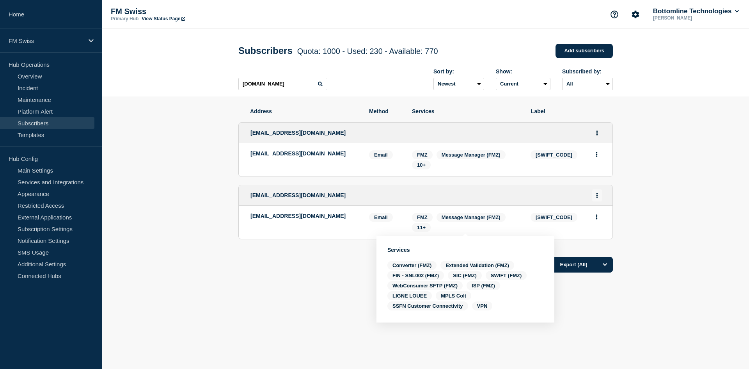
click at [597, 197] on icon "Actions" at bounding box center [598, 195] width 2 height 5
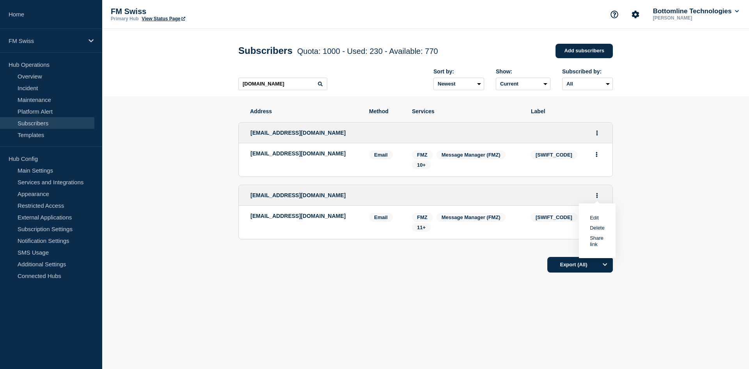
click at [593, 218] on link "Edit" at bounding box center [594, 218] width 9 height 6
click at [422, 168] on span "10+" at bounding box center [421, 165] width 9 height 6
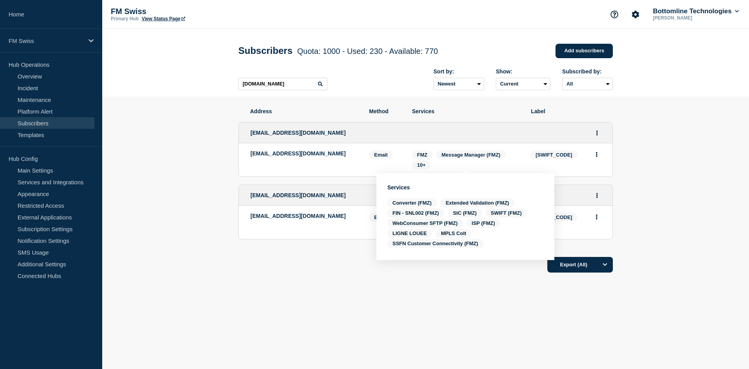
click at [418, 320] on div "Address Method Services Label bottomline-notifications@swisslife-am.com bottoml…" at bounding box center [425, 213] width 375 height 235
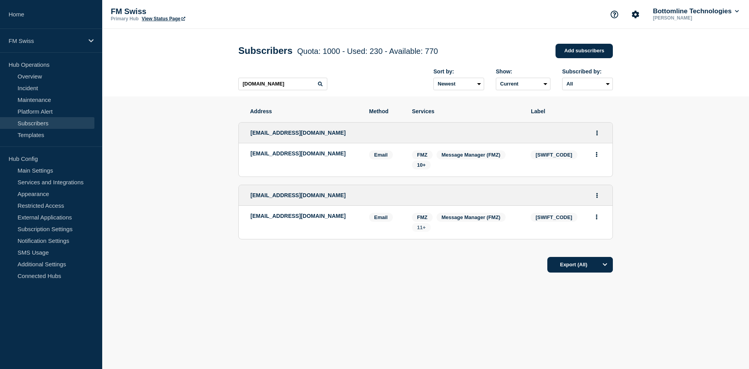
click at [419, 230] on span "11+" at bounding box center [421, 227] width 9 height 6
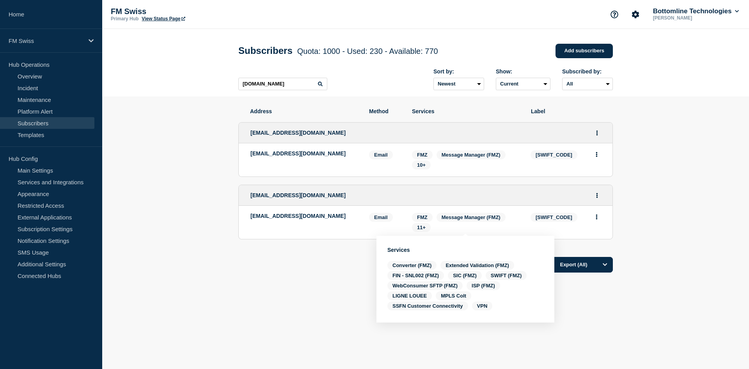
click at [347, 295] on div "Address Method Services Label bottomline-notifications@swisslife-am.com bottoml…" at bounding box center [425, 213] width 375 height 235
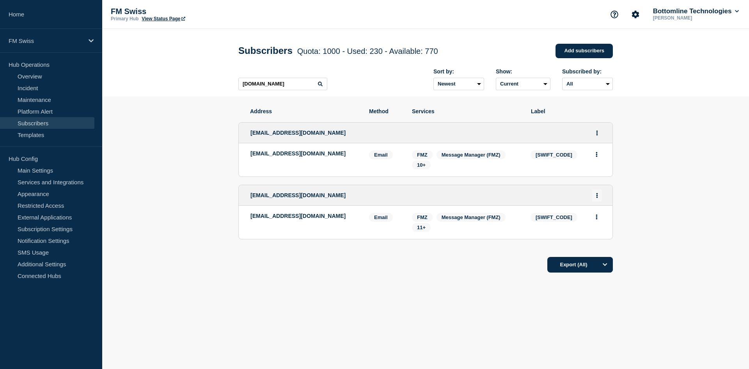
click at [598, 197] on icon "Actions" at bounding box center [598, 195] width 2 height 5
click at [599, 228] on button "Delete" at bounding box center [597, 228] width 15 height 6
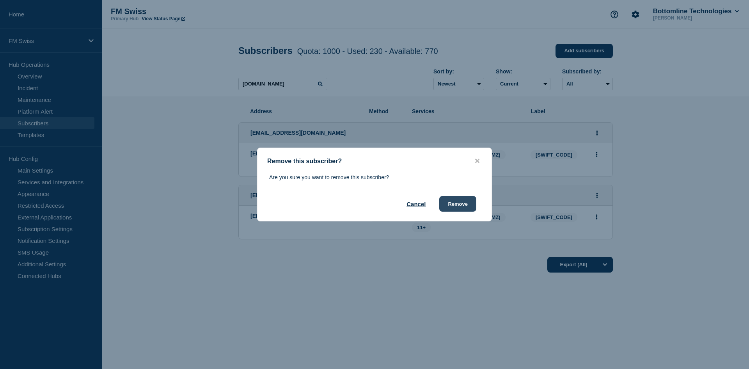
click at [458, 202] on button "Remove" at bounding box center [457, 204] width 37 height 16
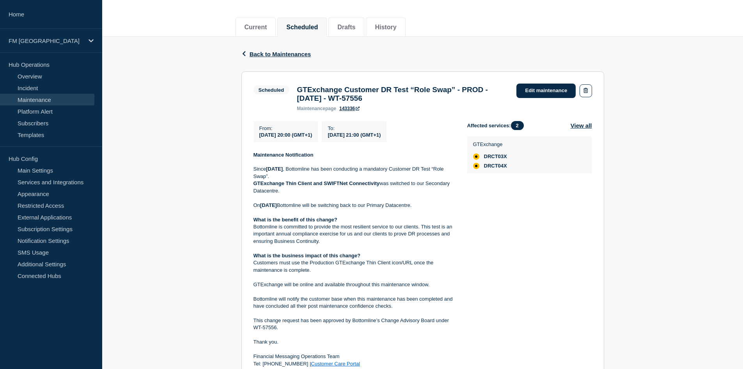
scroll to position [78, 0]
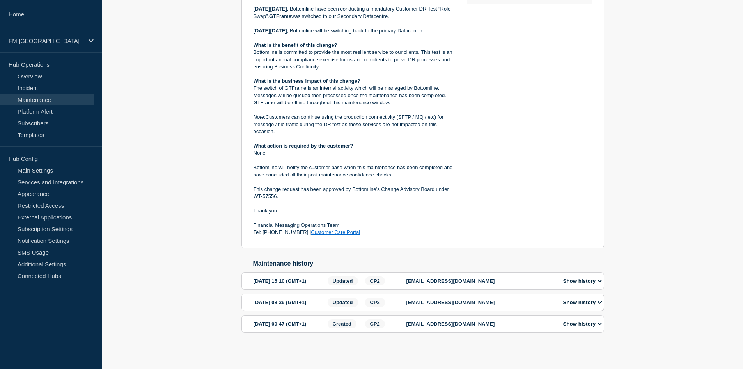
scroll to position [273, 0]
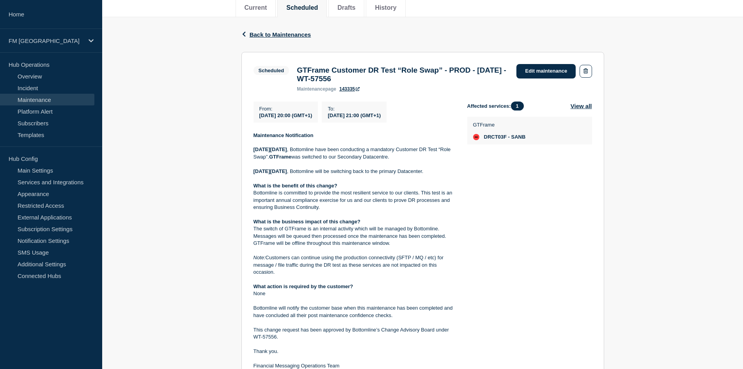
scroll to position [39, 0]
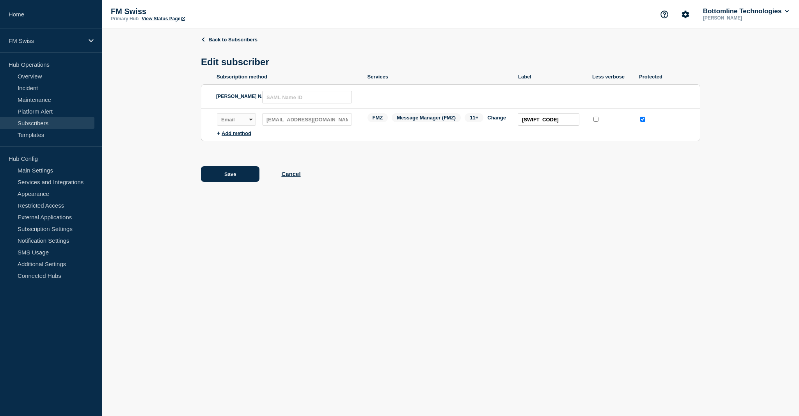
click at [471, 121] on span "11+" at bounding box center [474, 117] width 19 height 9
